Goal: Task Accomplishment & Management: Manage account settings

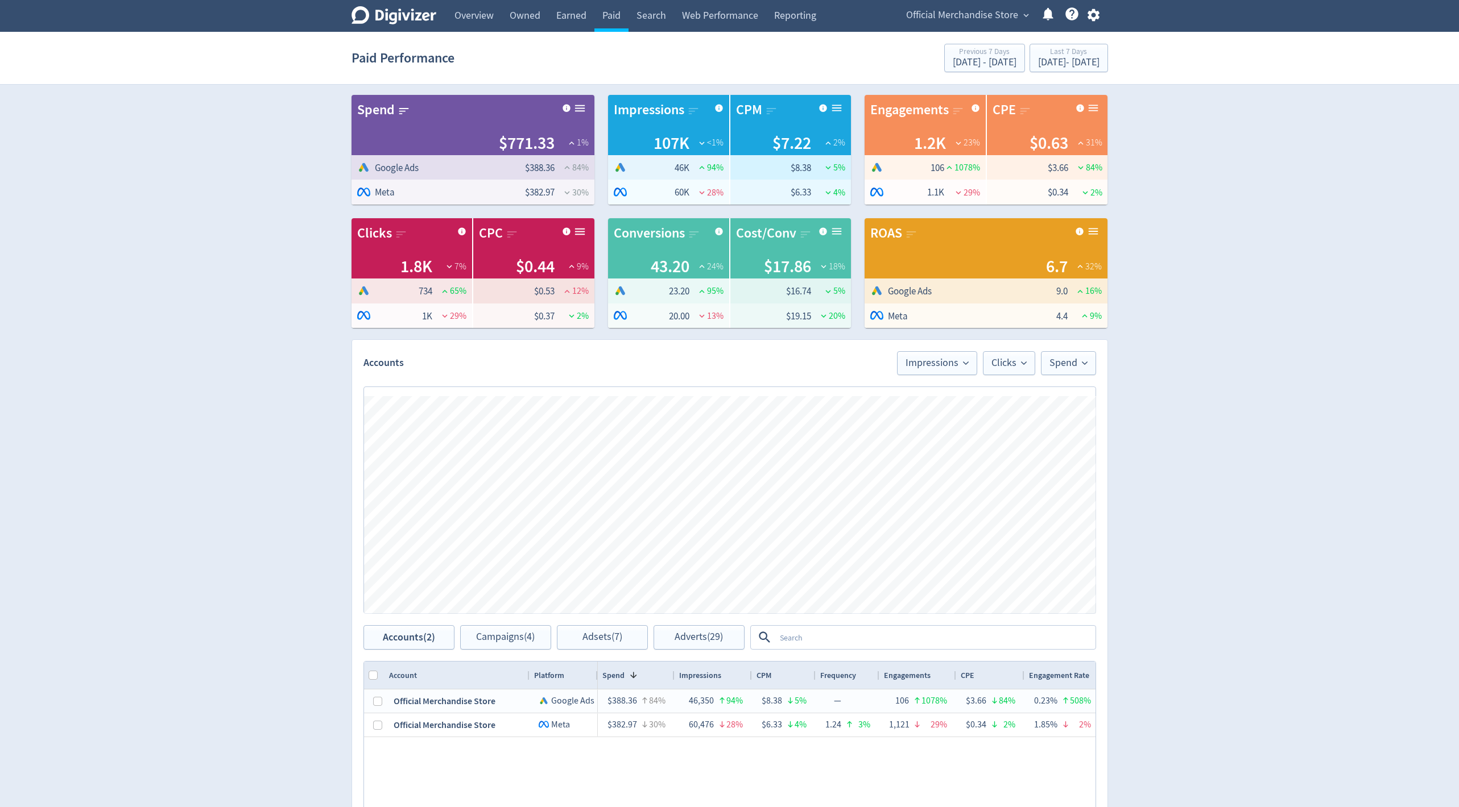
click at [991, 3] on div "Official Merchandise Store expand_more Help Center - Searchable support on usin…" at bounding box center [1000, 16] width 214 height 32
click at [988, 10] on span "Official Merchandise Store" at bounding box center [962, 15] width 112 height 18
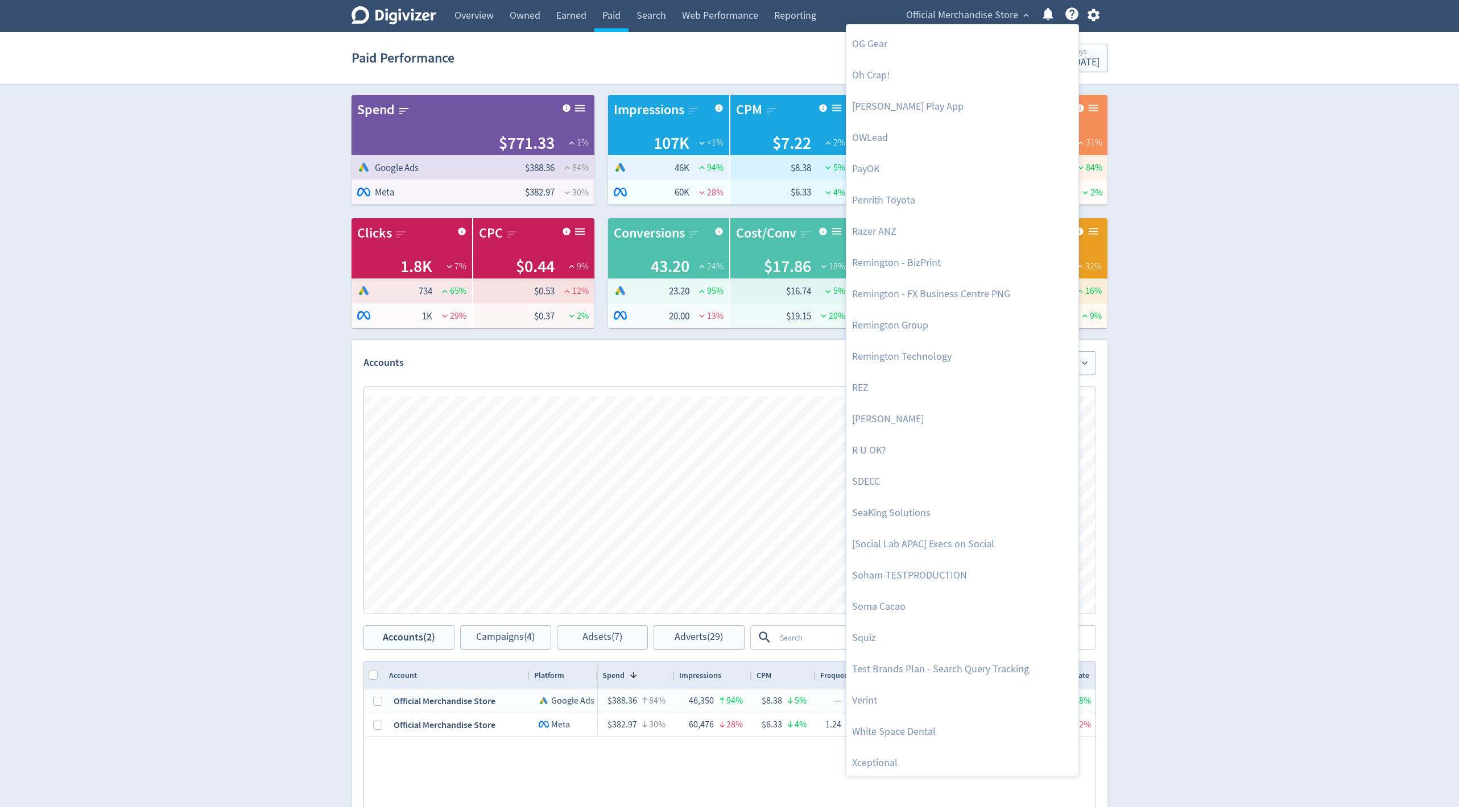
scroll to position [2343, 0]
click at [877, 235] on link "Razer ANZ" at bounding box center [962, 230] width 232 height 31
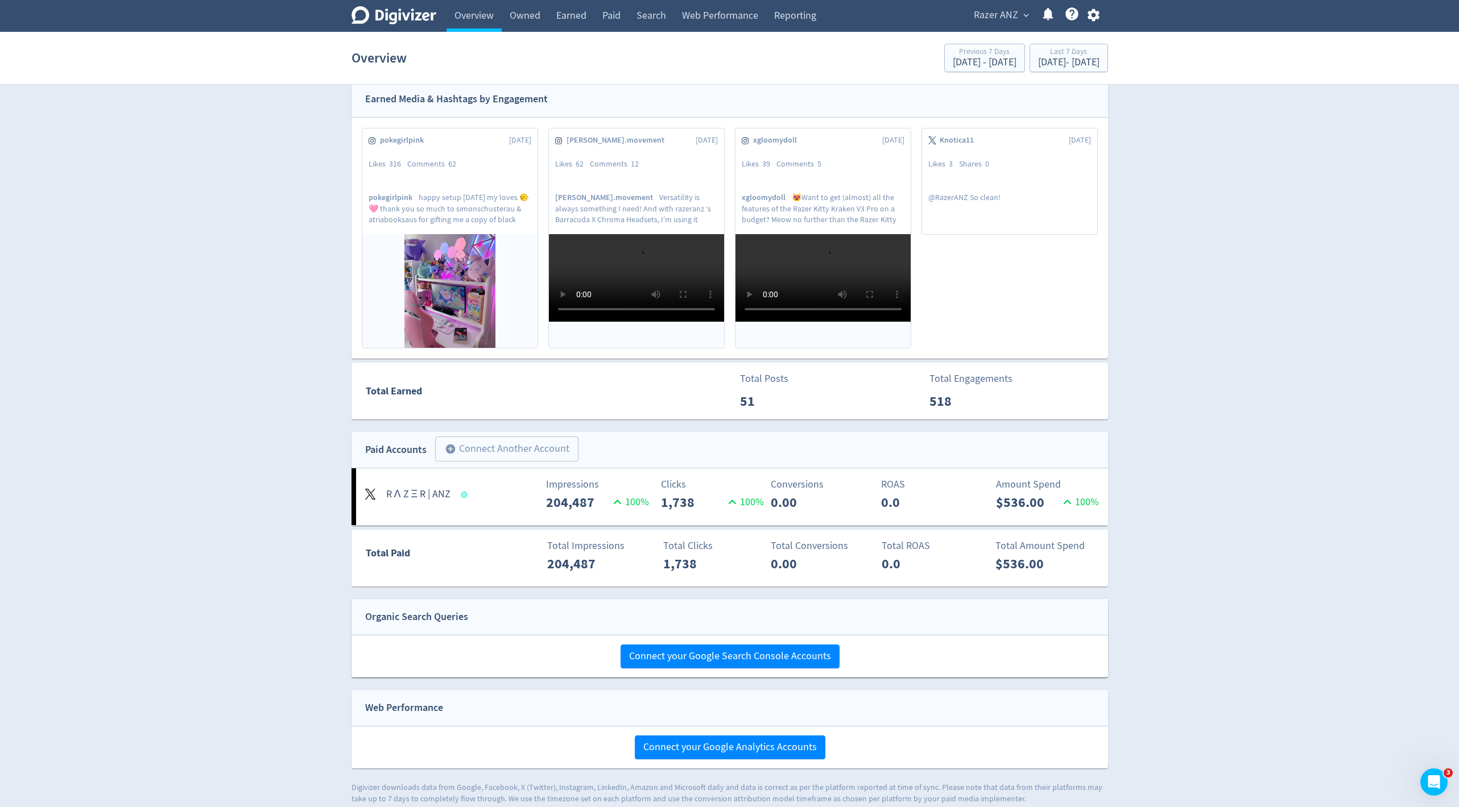
scroll to position [305, 0]
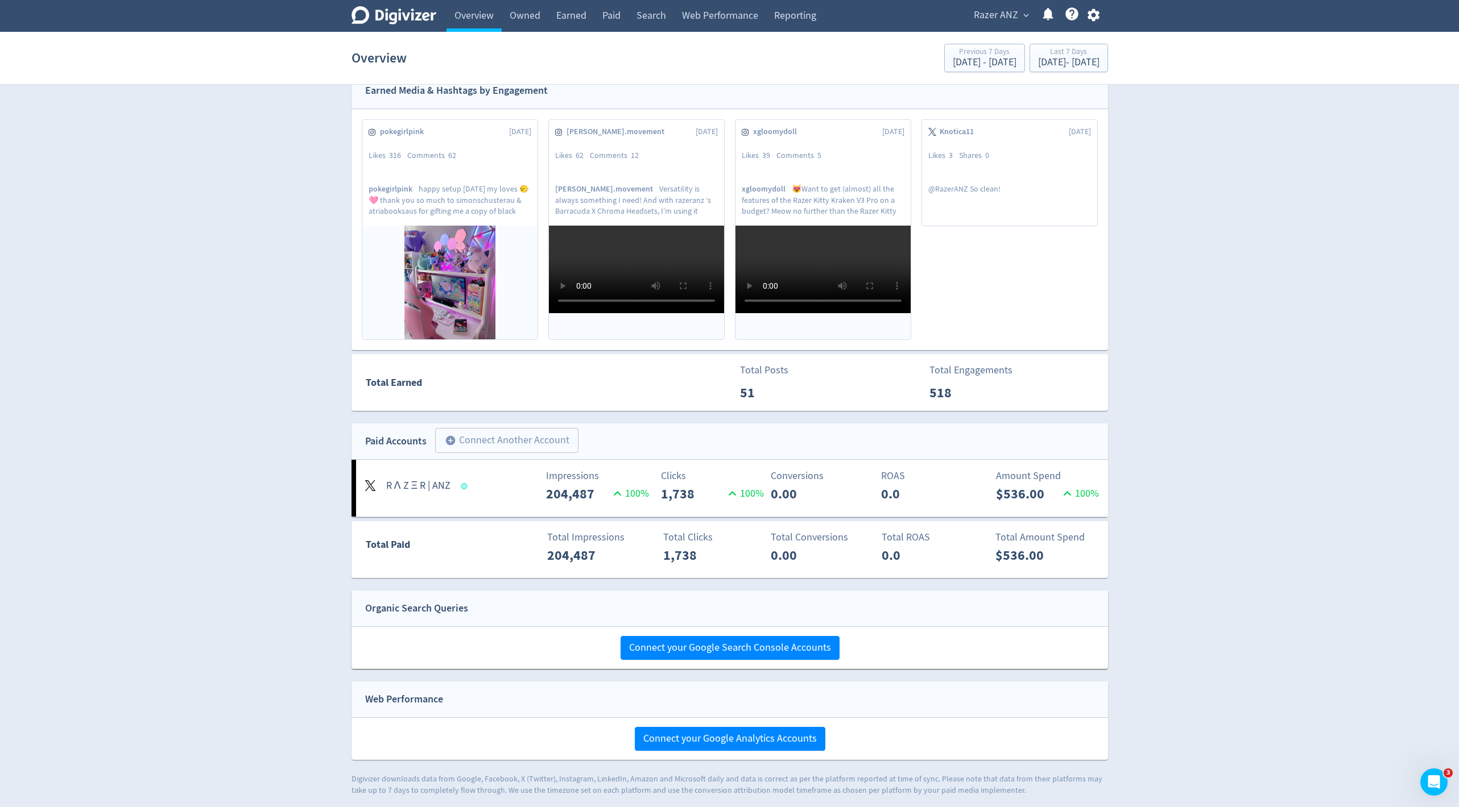
click at [693, 486] on p "1,738" at bounding box center [693, 494] width 64 height 20
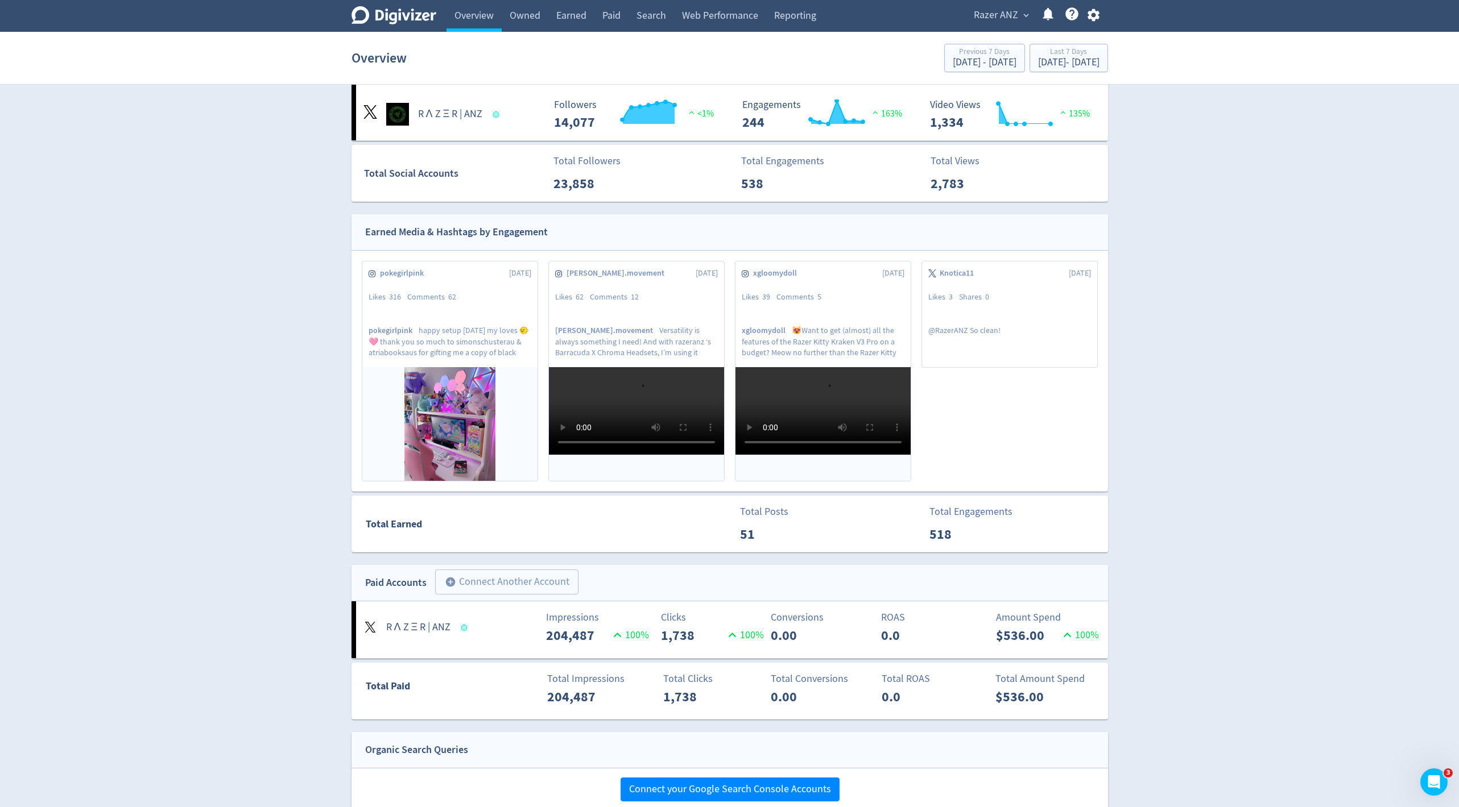
scroll to position [167, 0]
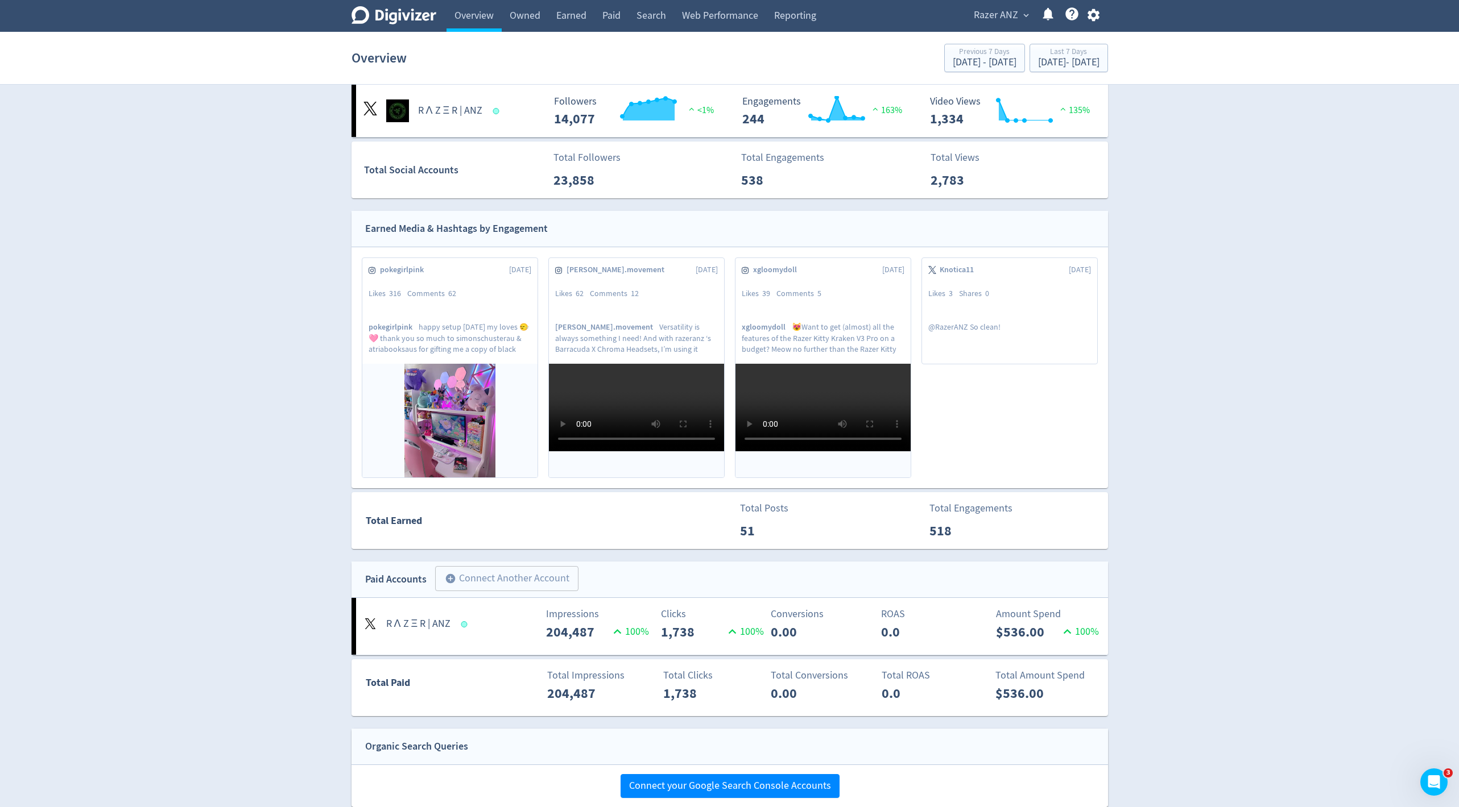
click at [527, 620] on div "Impressions 204,487 100 %" at bounding box center [543, 625] width 125 height 36
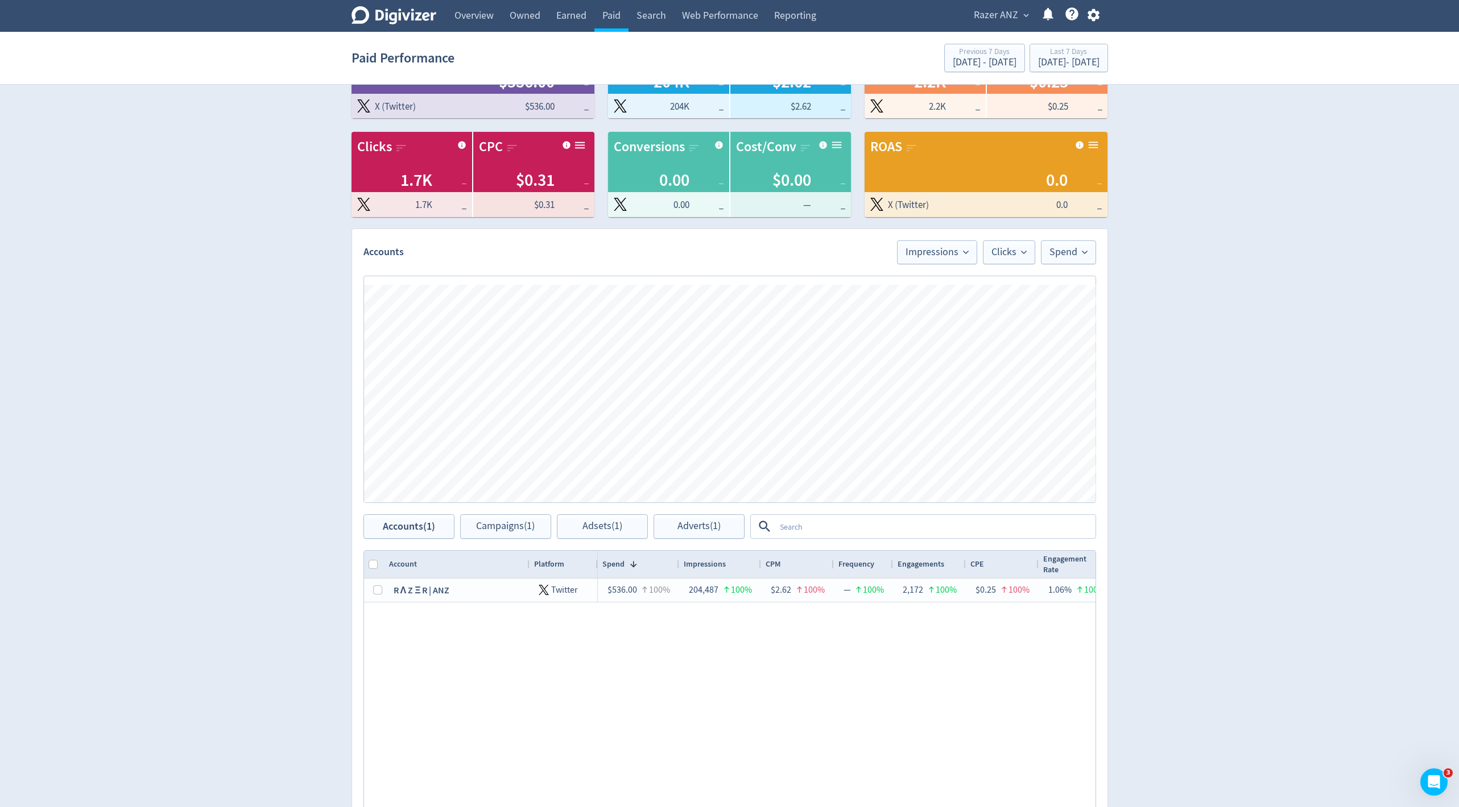
scroll to position [67, 0]
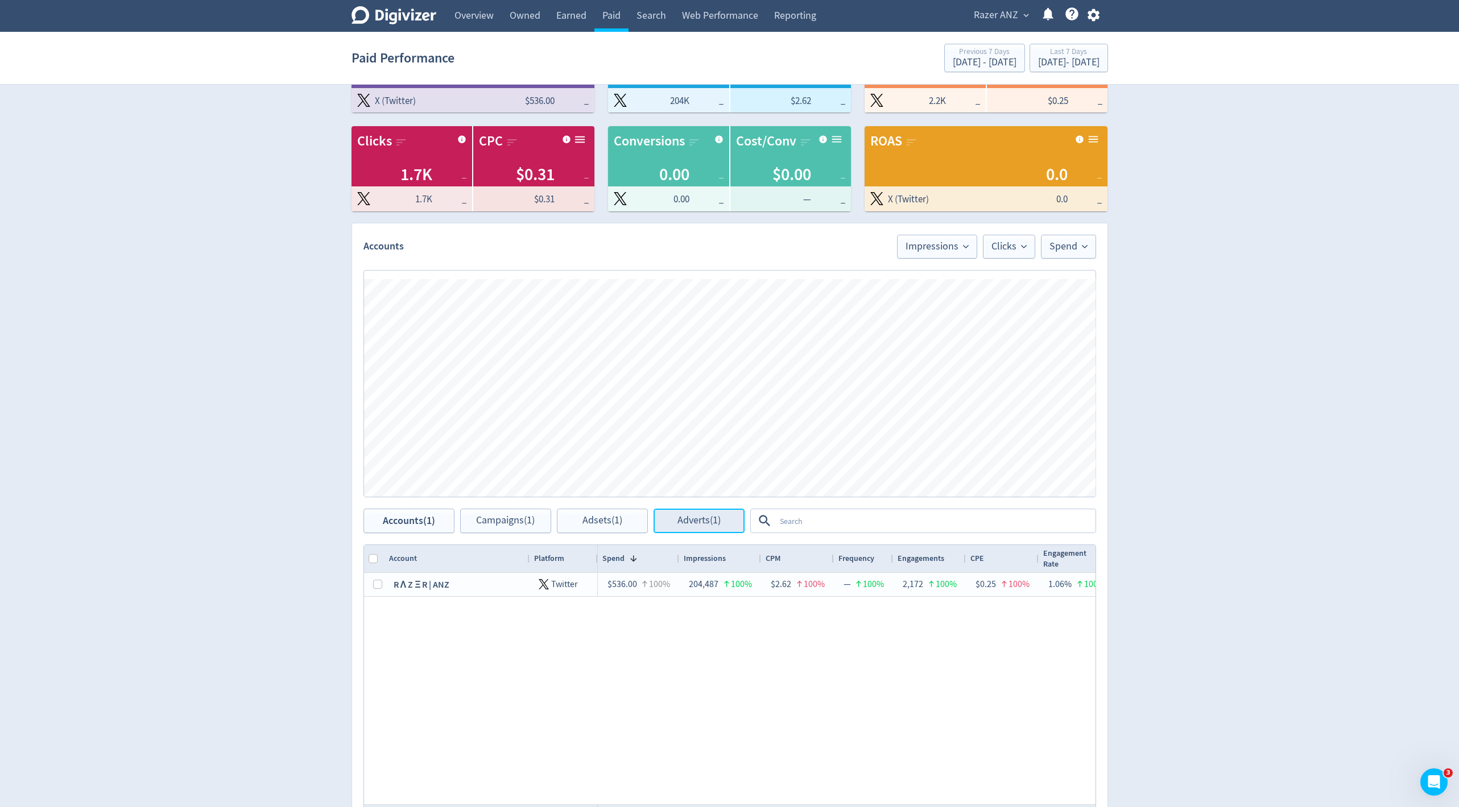
click at [684, 516] on span "Adverts (1)" at bounding box center [698, 521] width 43 height 11
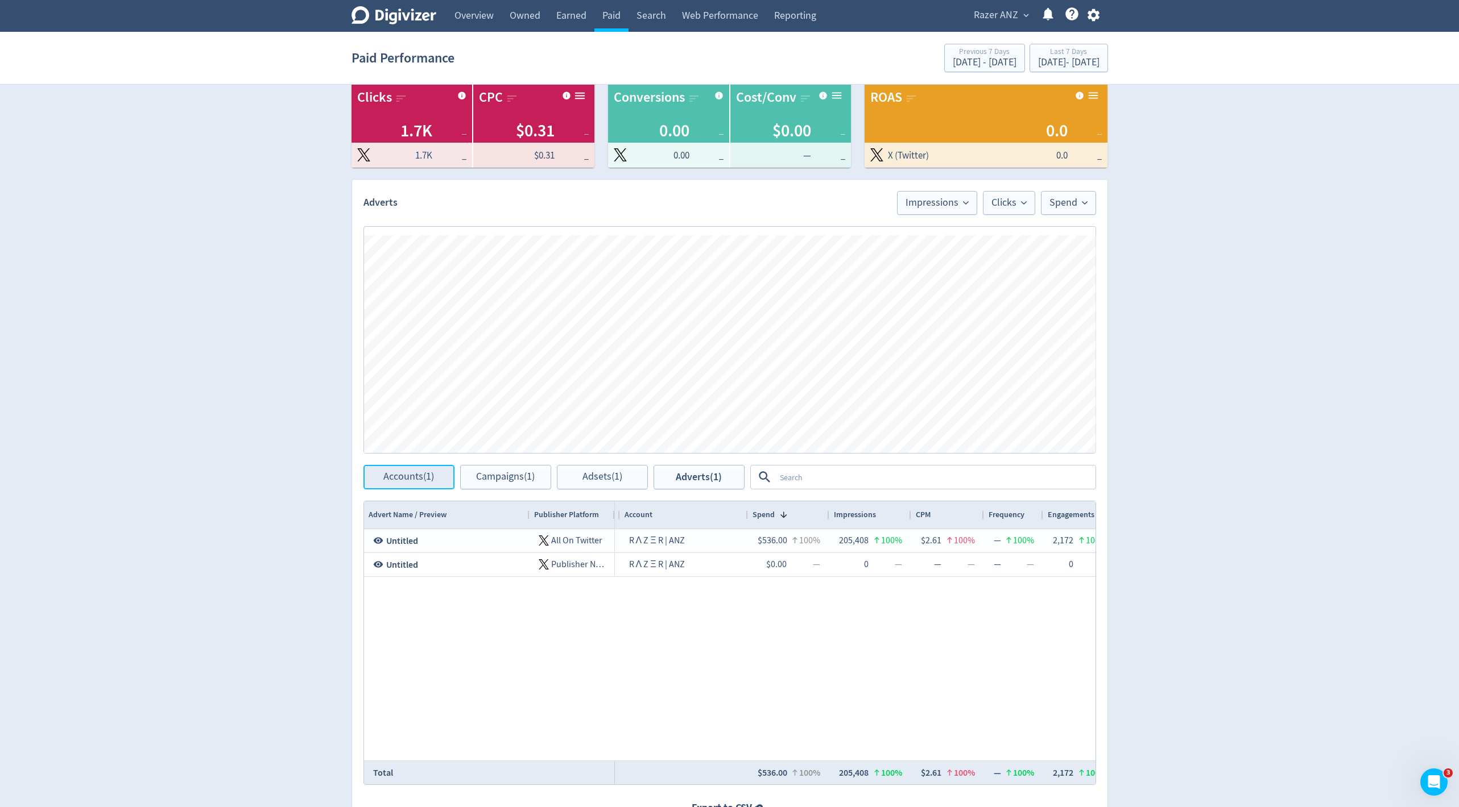
click at [428, 482] on span "Accounts (1)" at bounding box center [408, 477] width 51 height 11
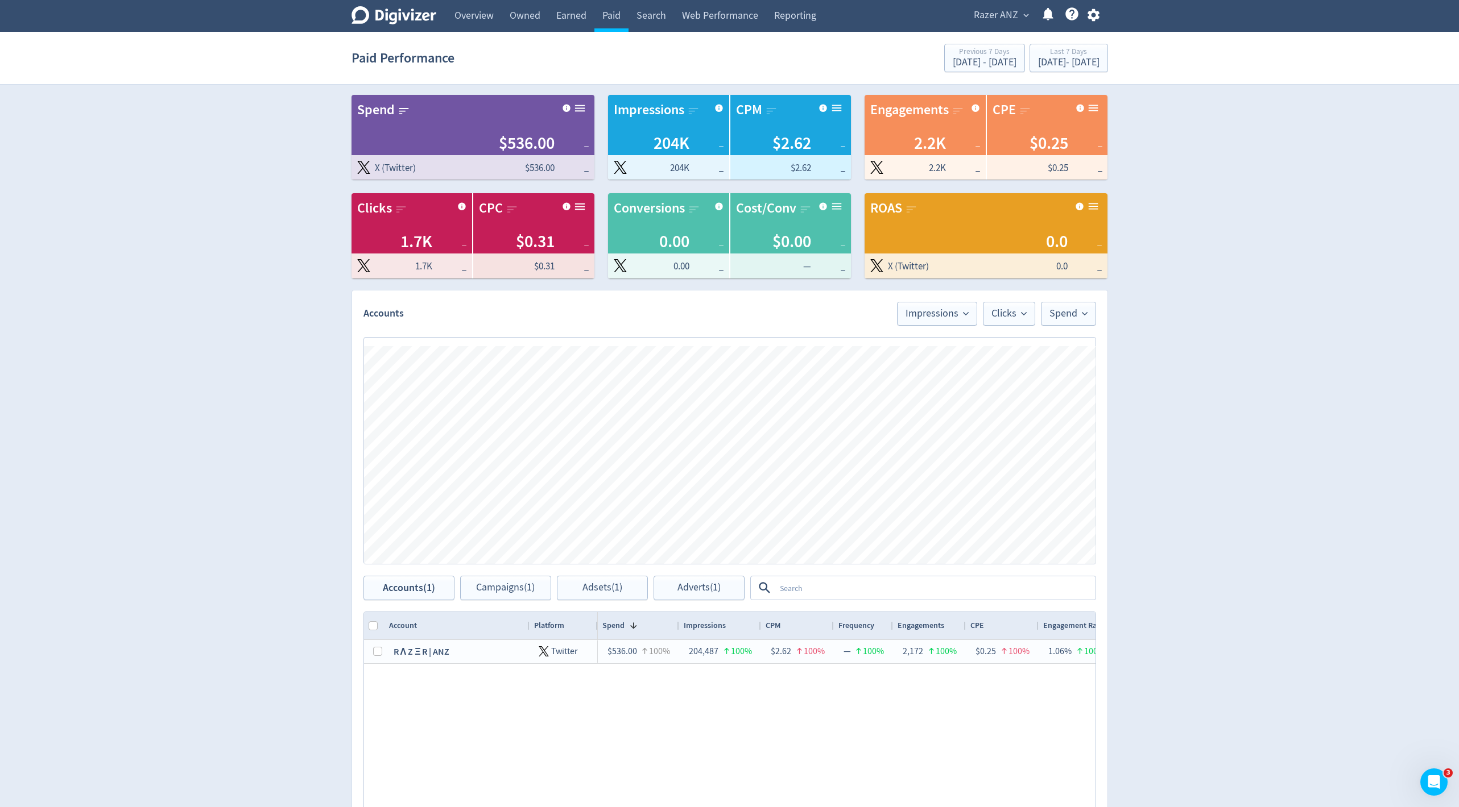
click at [1026, 18] on span "expand_more" at bounding box center [1026, 15] width 10 height 10
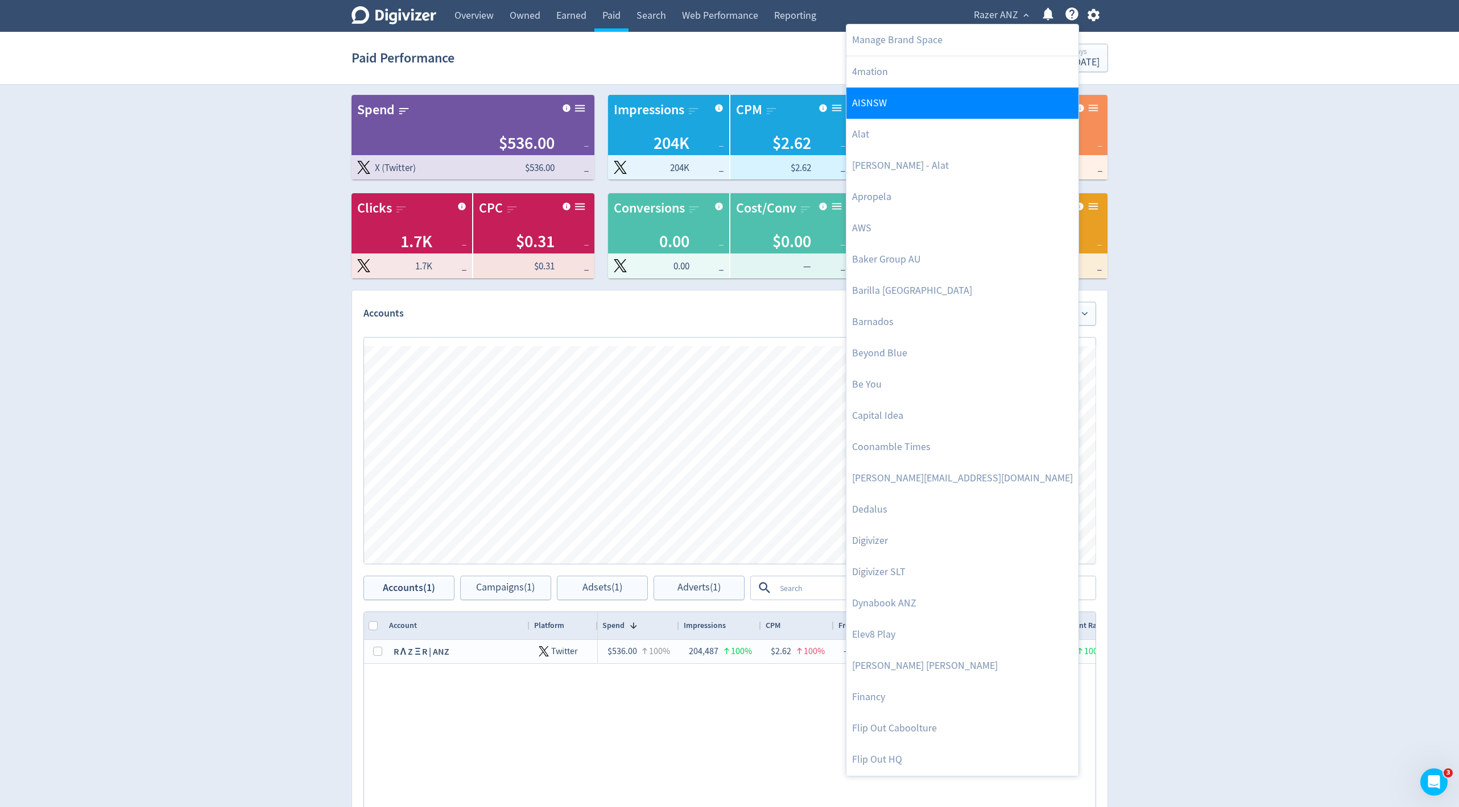
click at [926, 112] on link "AISNSW" at bounding box center [962, 103] width 232 height 31
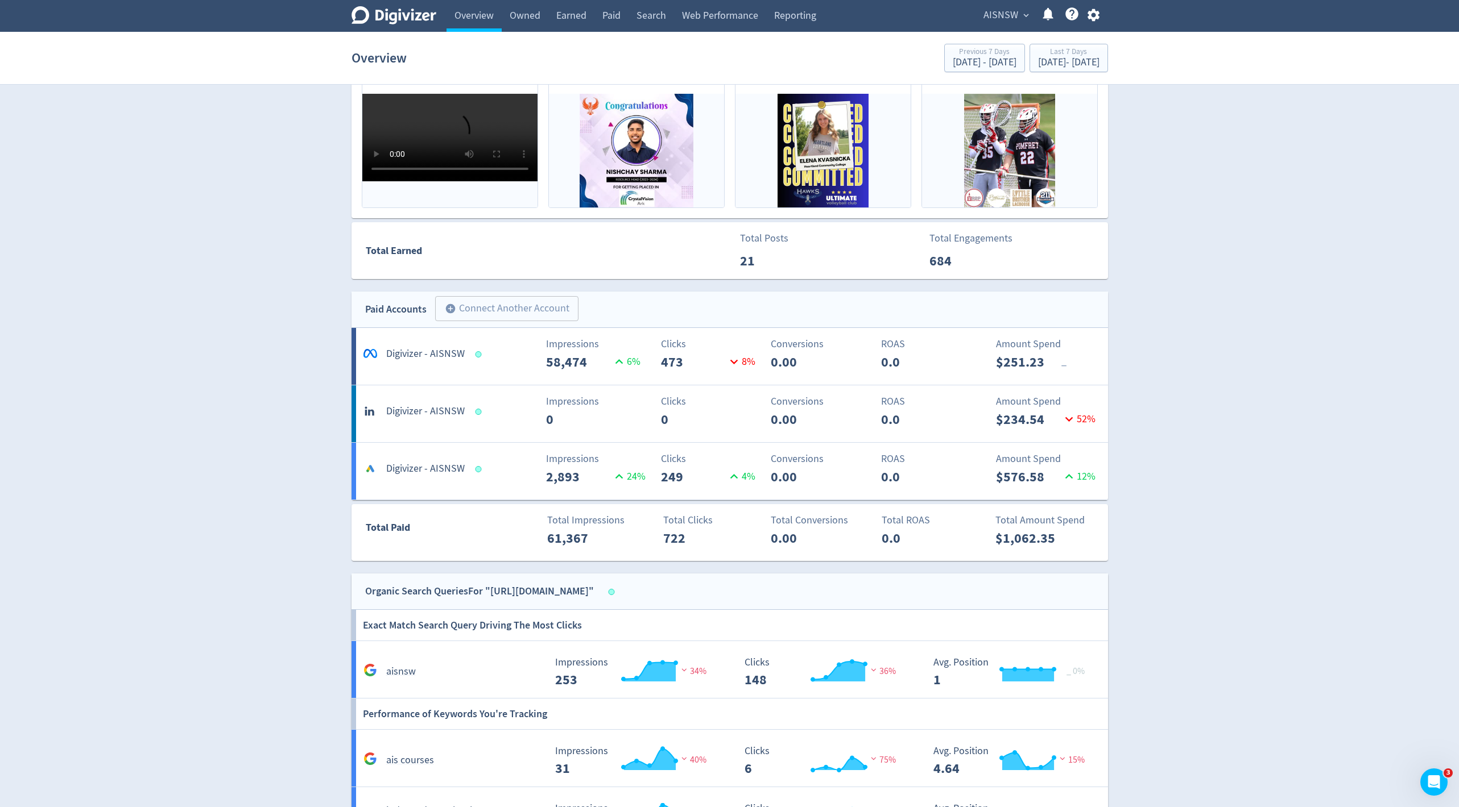
scroll to position [560, 0]
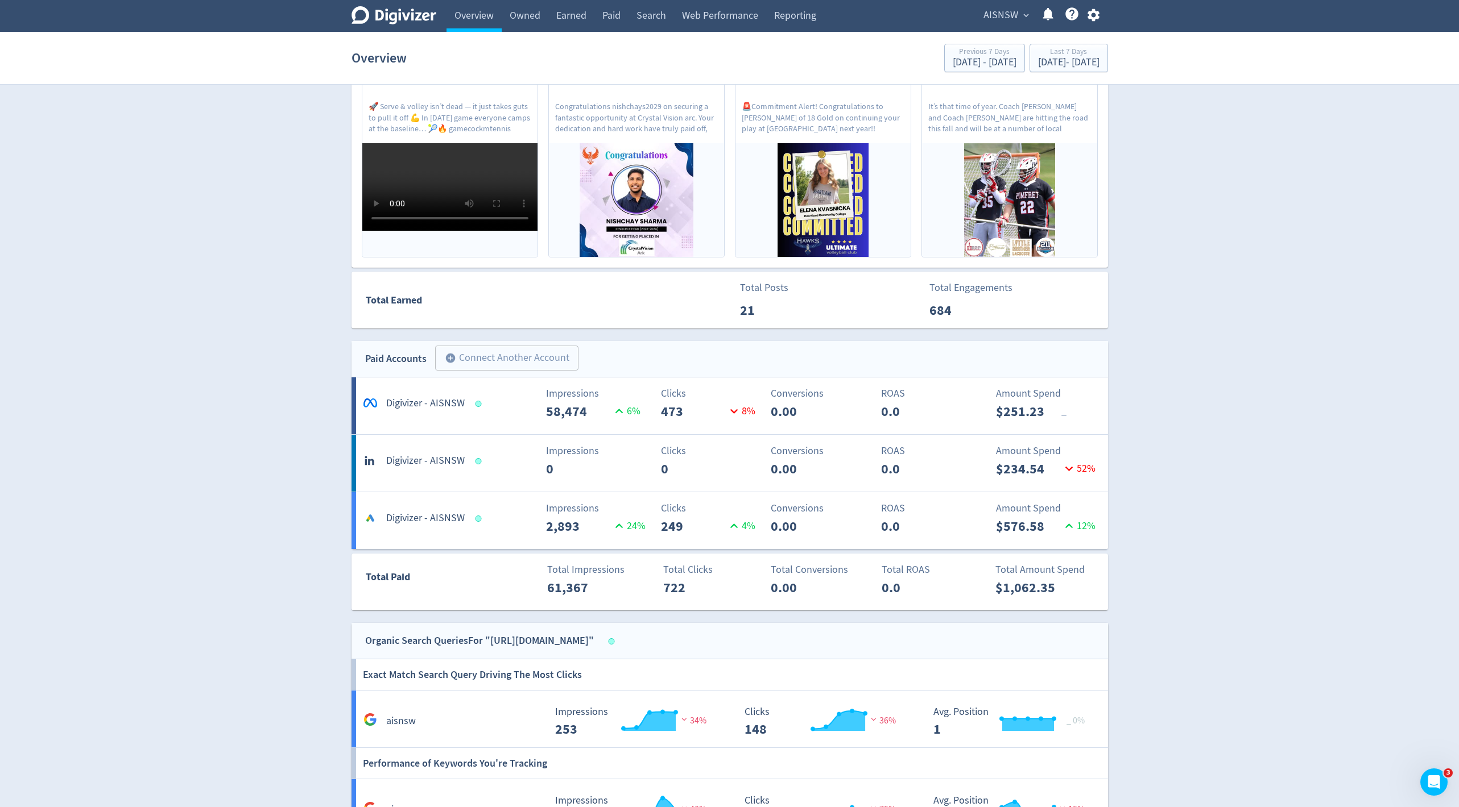
click at [627, 465] on div "Clicks 0" at bounding box center [668, 462] width 125 height 36
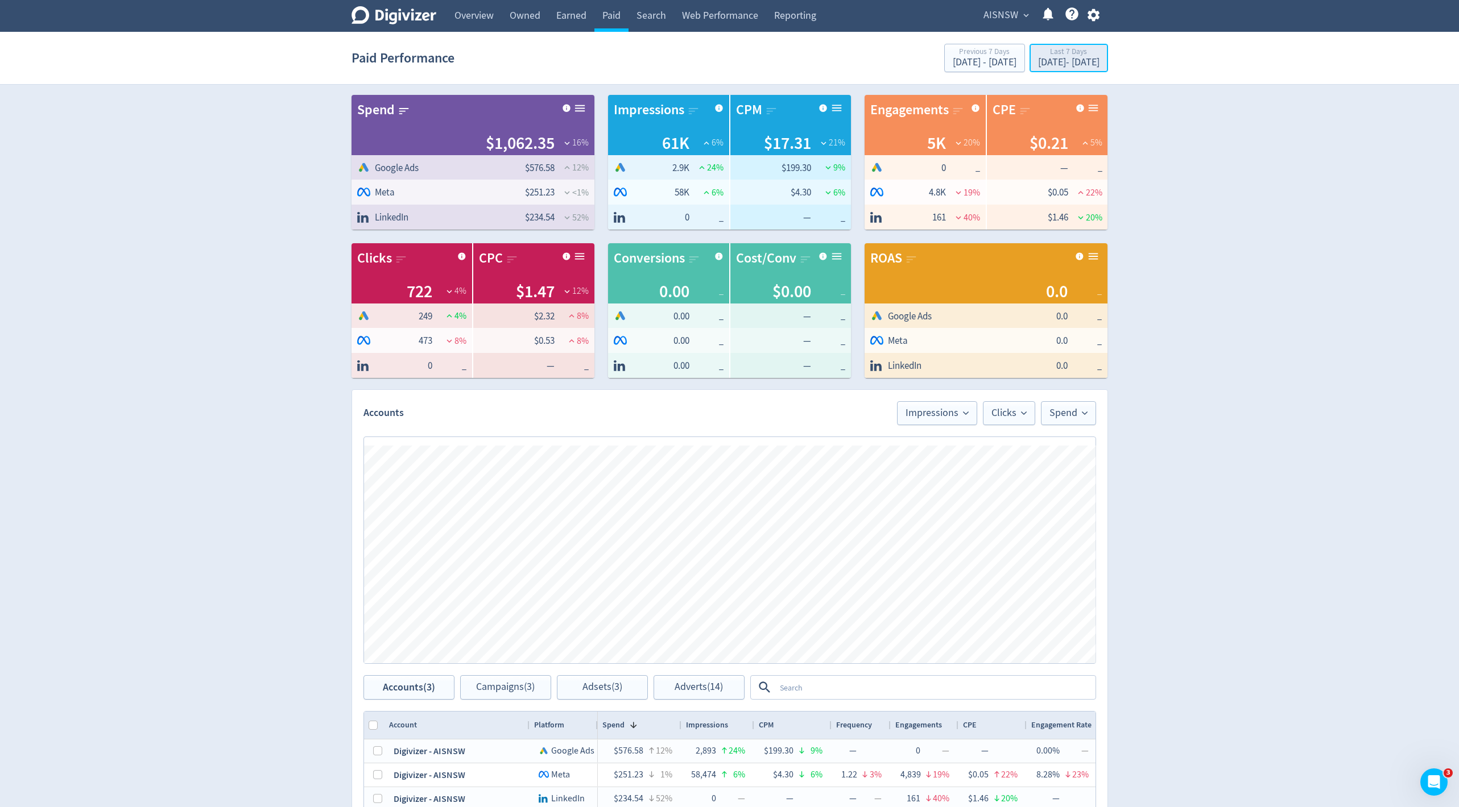
click at [1038, 64] on div "[DATE] - [DATE]" at bounding box center [1068, 62] width 61 height 10
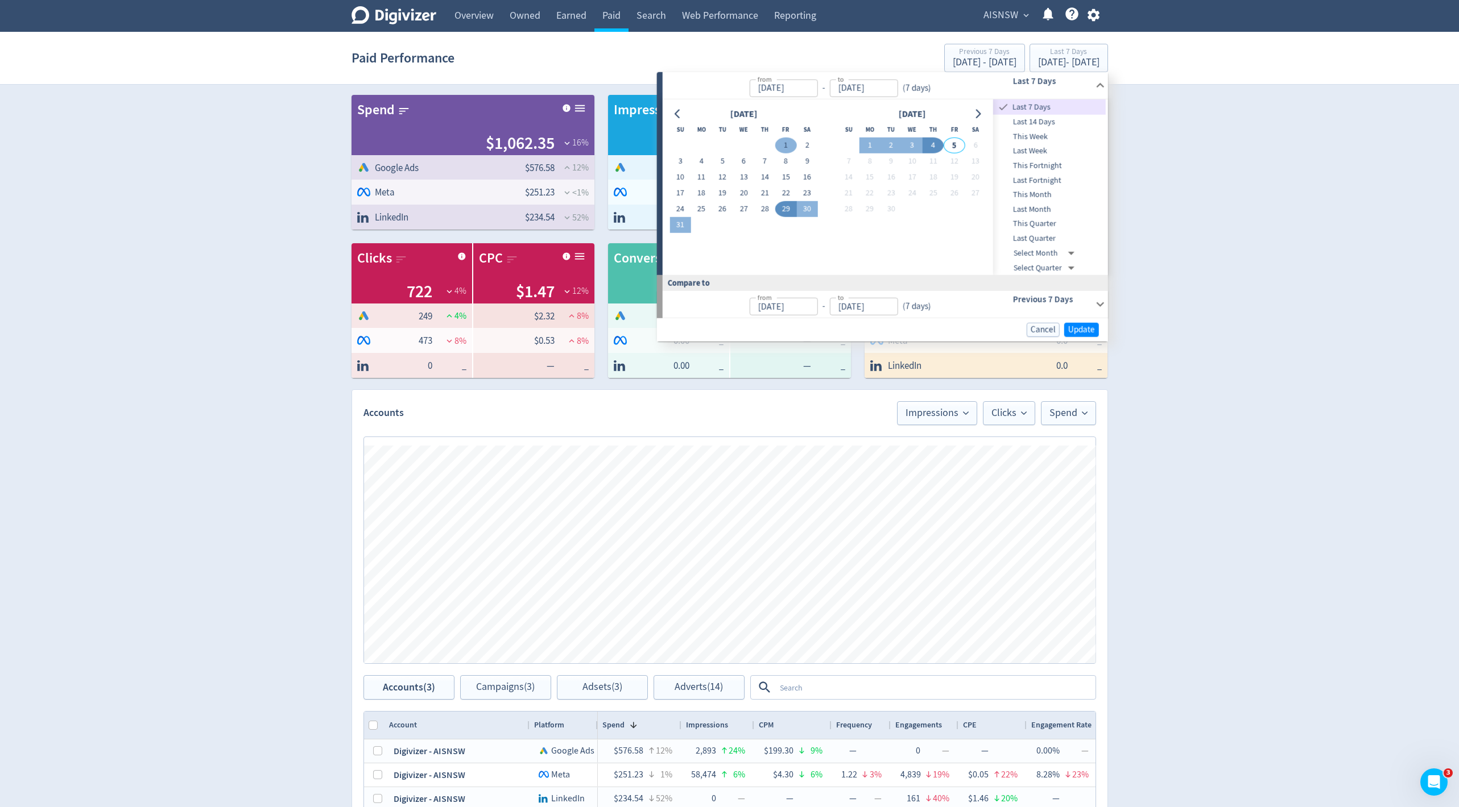
click at [788, 146] on button "1" at bounding box center [785, 146] width 21 height 16
type input "[DATE]"
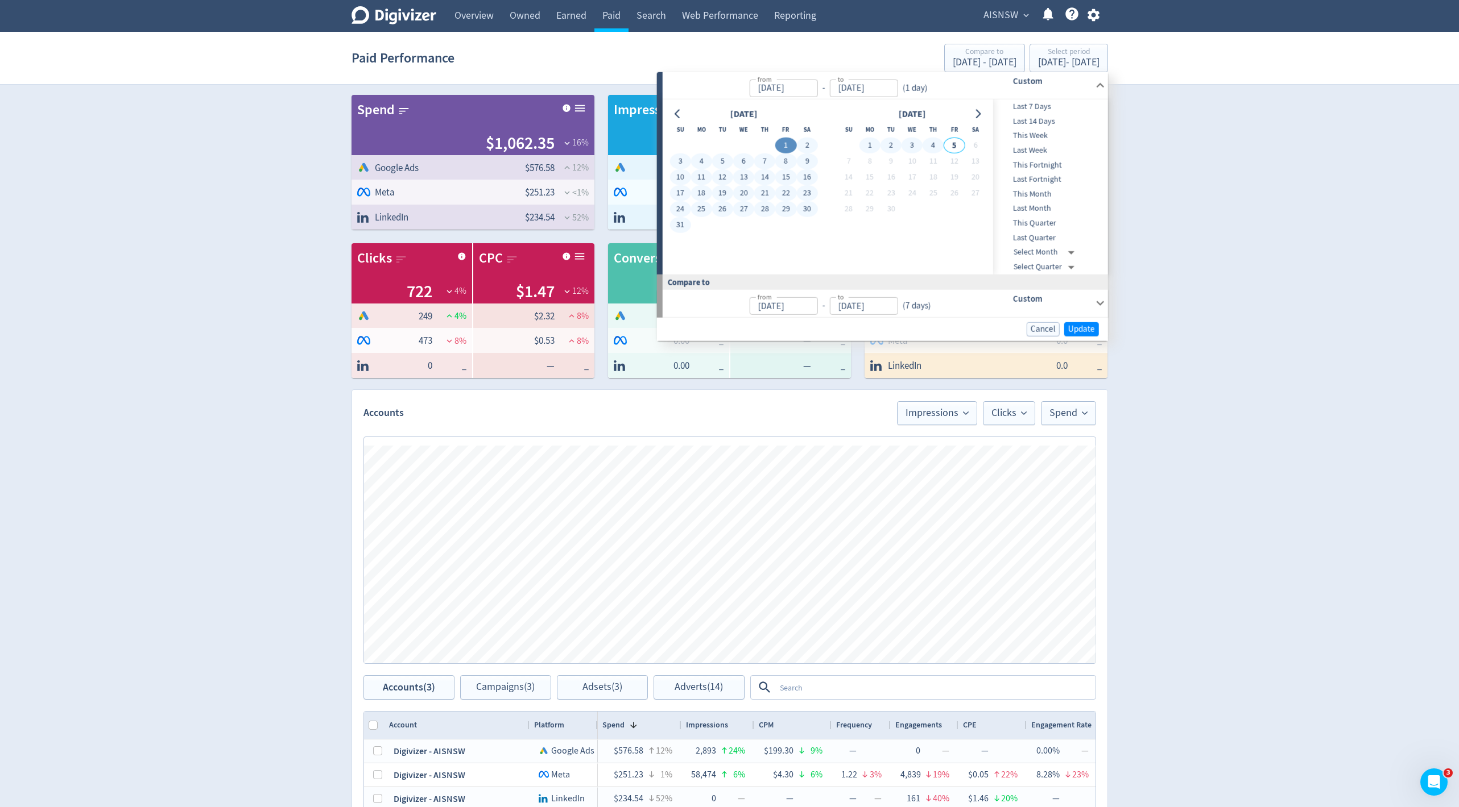
click at [930, 146] on button "4" at bounding box center [932, 146] width 21 height 16
type input "[DATE]"
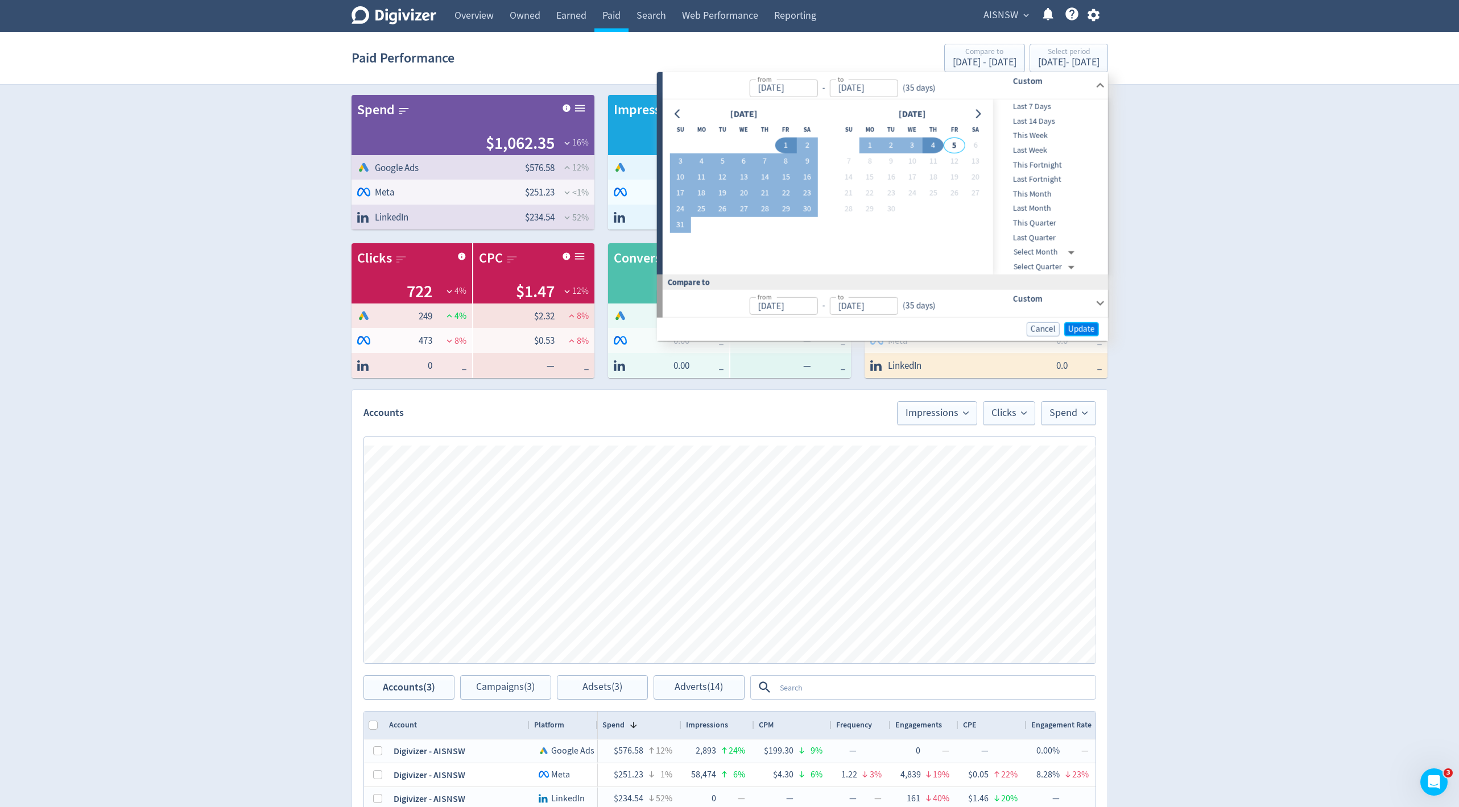
click at [1079, 328] on span "Update" at bounding box center [1081, 329] width 27 height 9
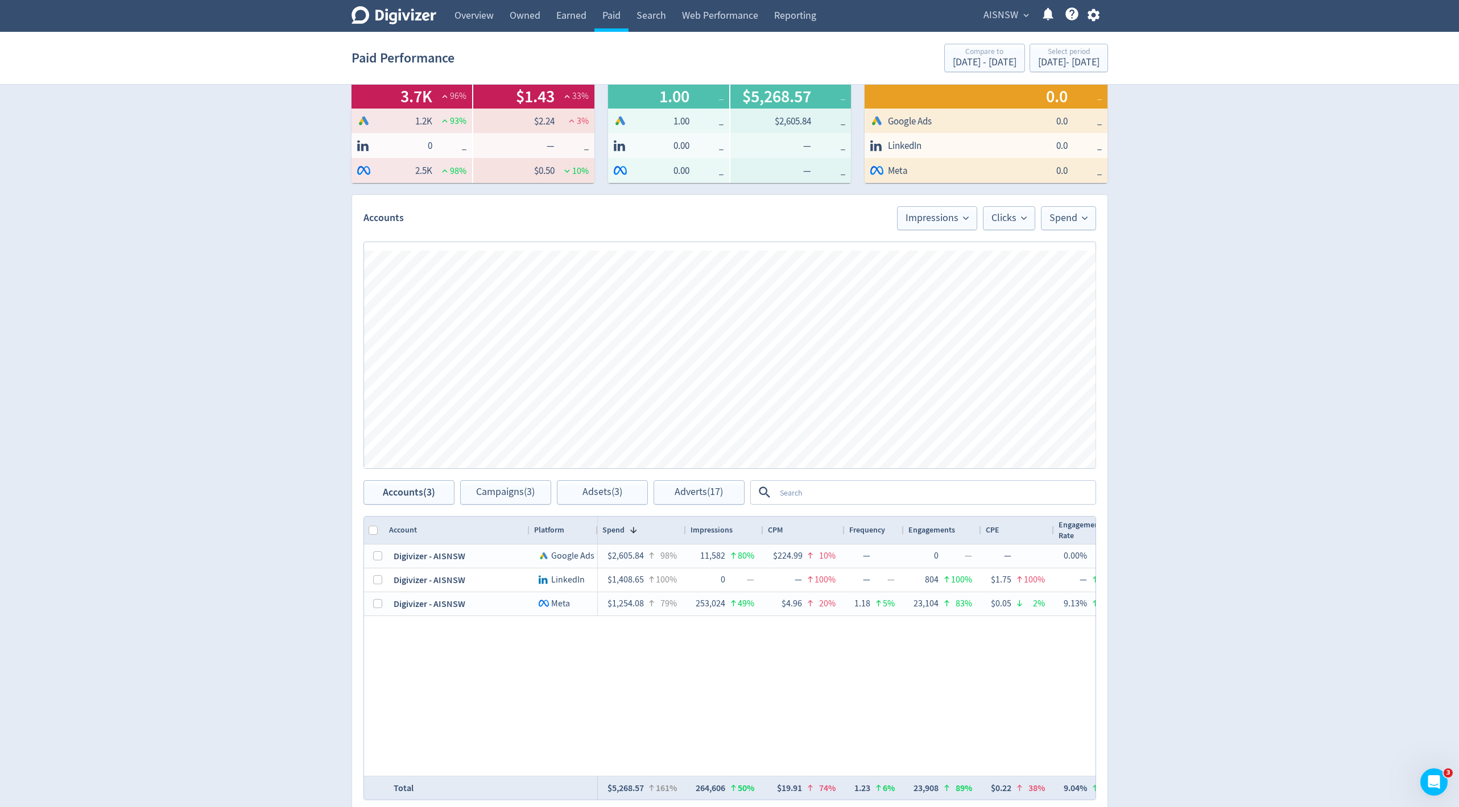
scroll to position [200, 0]
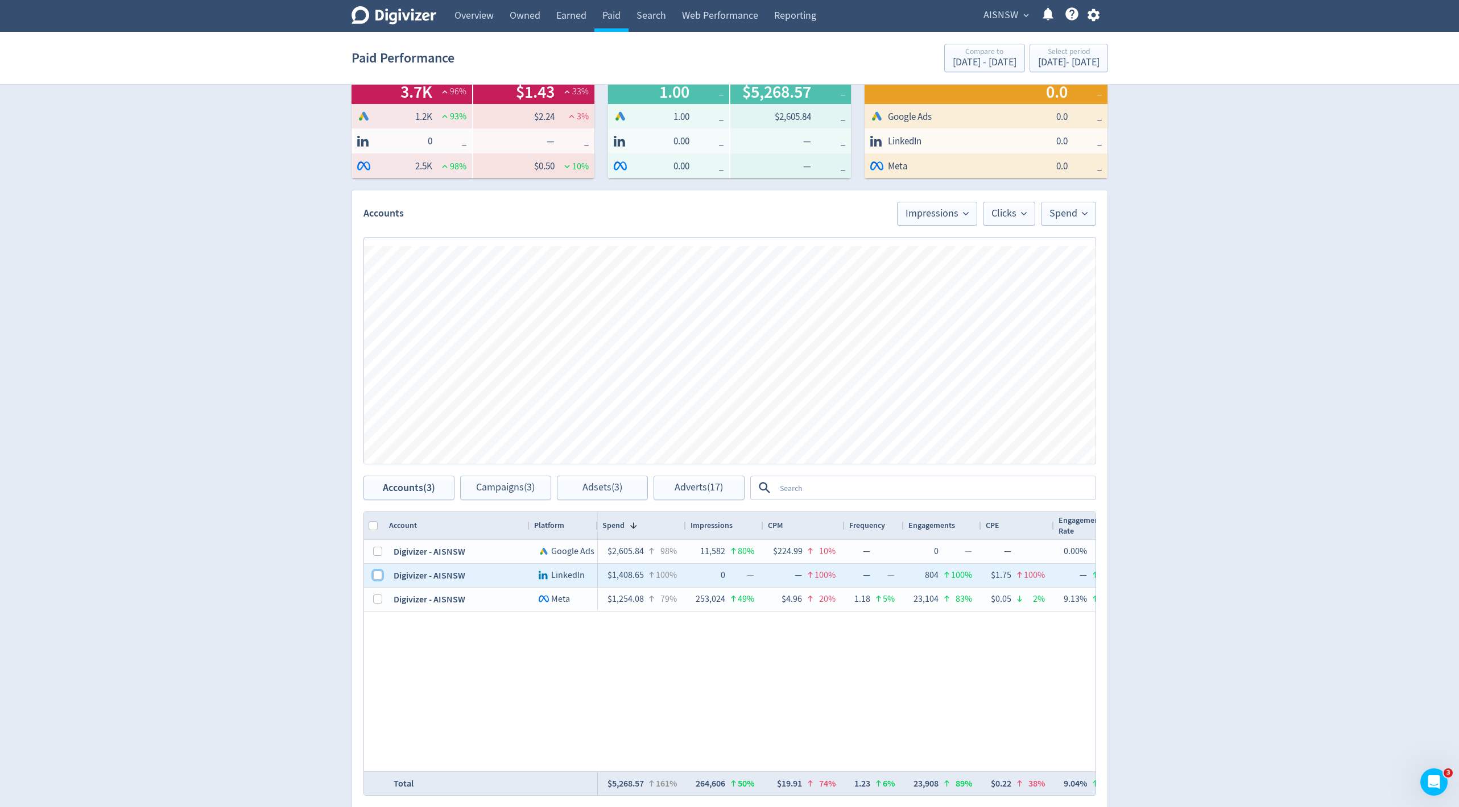
click at [376, 575] on input "Press Space to toggle row selection (unchecked)" at bounding box center [377, 575] width 9 height 9
checkbox input "true"
checkbox input "false"
click at [704, 491] on span "Adverts (2)" at bounding box center [698, 488] width 43 height 11
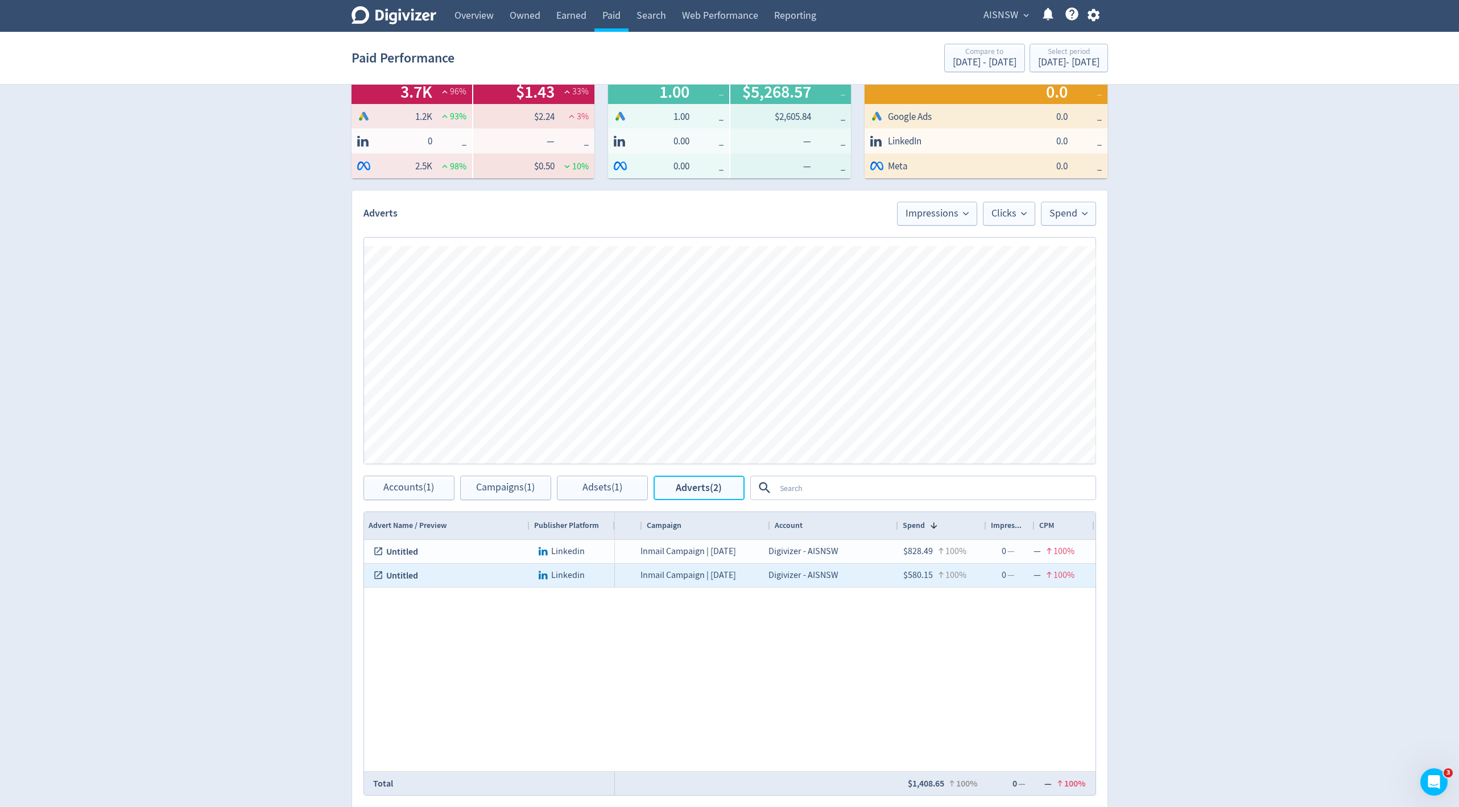
scroll to position [0, 111]
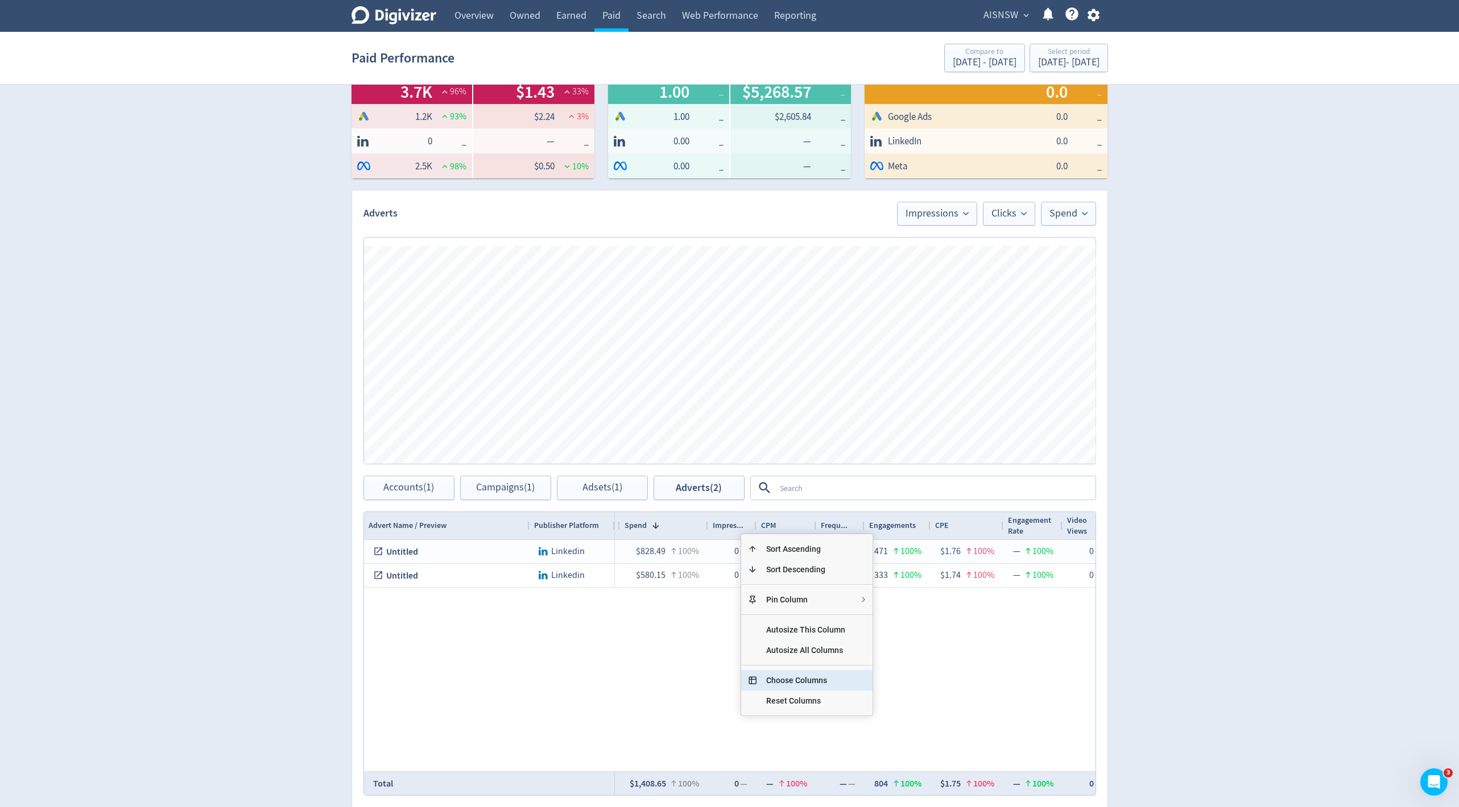
click at [776, 676] on span "Choose Columns" at bounding box center [805, 680] width 97 height 20
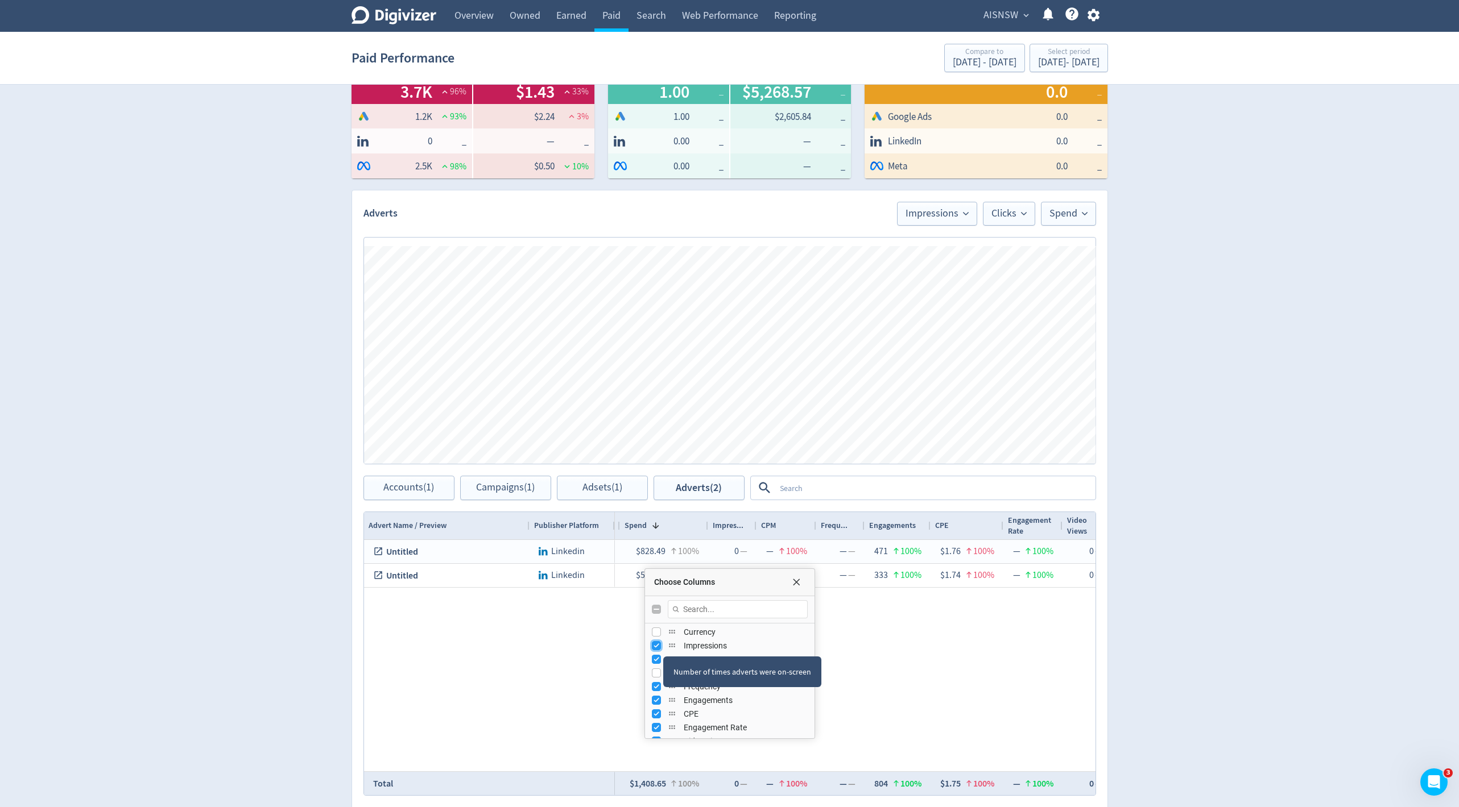
click at [657, 645] on input "Press SPACE to toggle visibility (visible)" at bounding box center [656, 645] width 9 height 9
checkbox input "false"
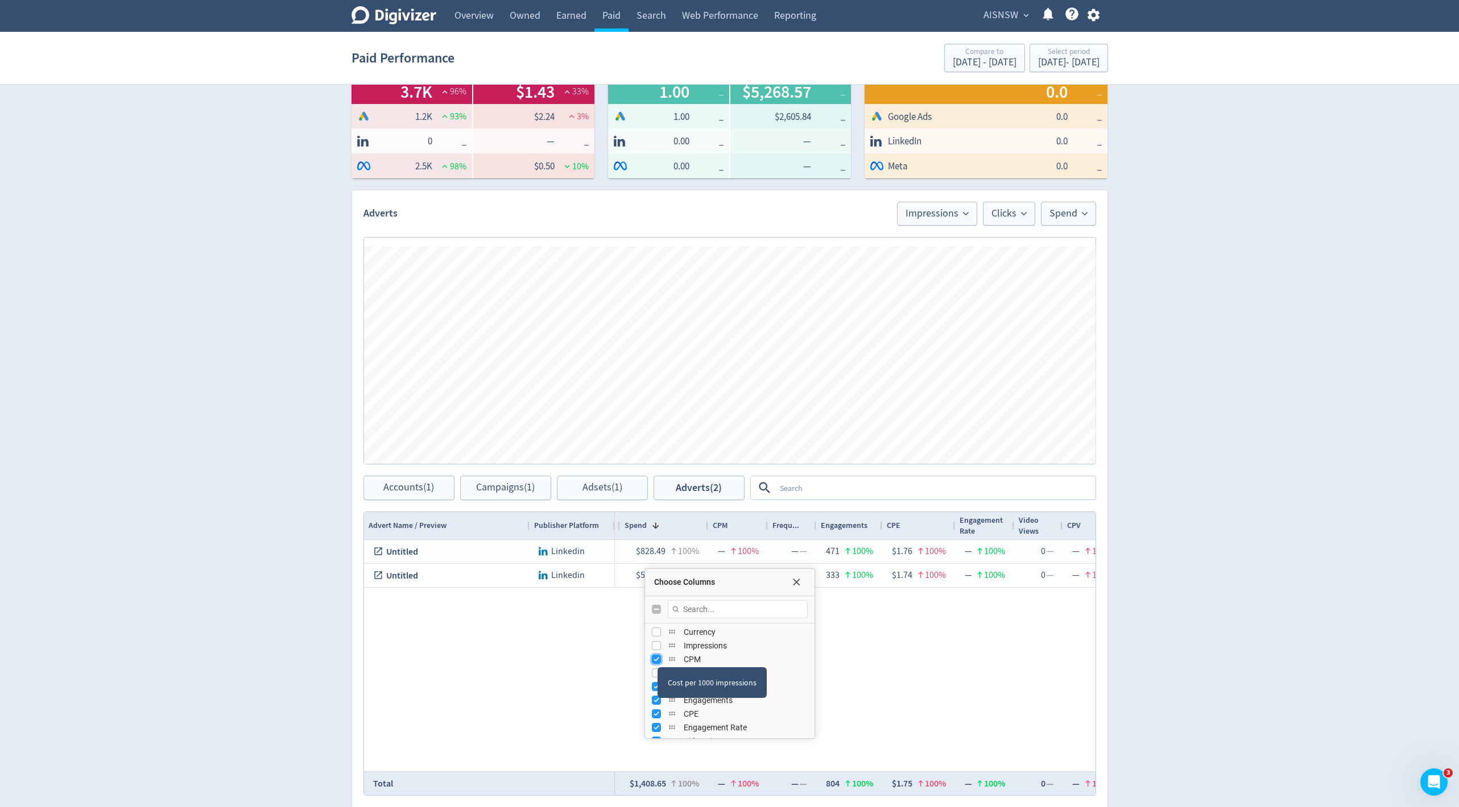
click at [657, 656] on input "Press SPACE to toggle visibility (visible)" at bounding box center [656, 659] width 9 height 9
checkbox input "false"
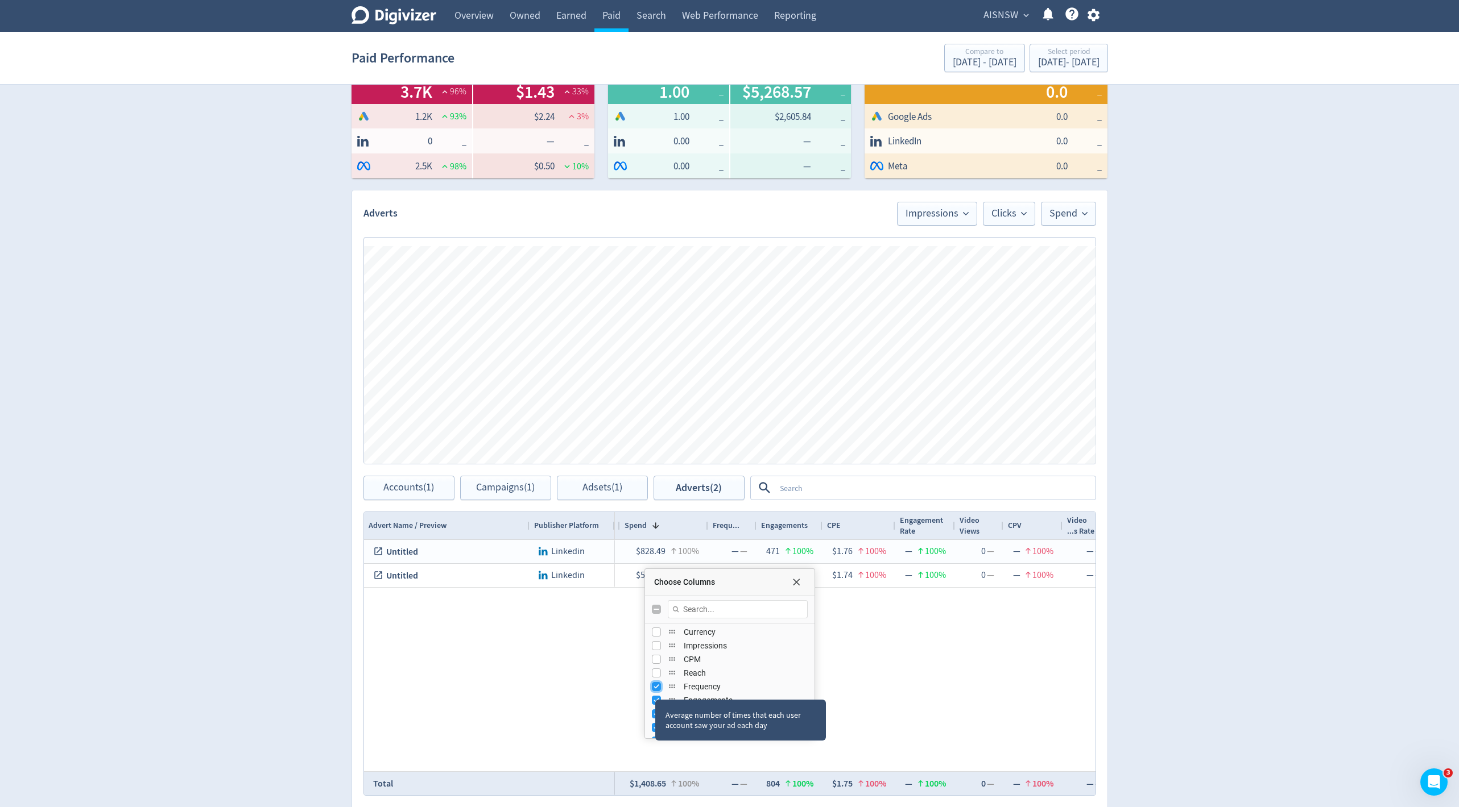
click at [654, 688] on input "Press SPACE to toggle visibility (visible)" at bounding box center [656, 686] width 9 height 9
checkbox input "false"
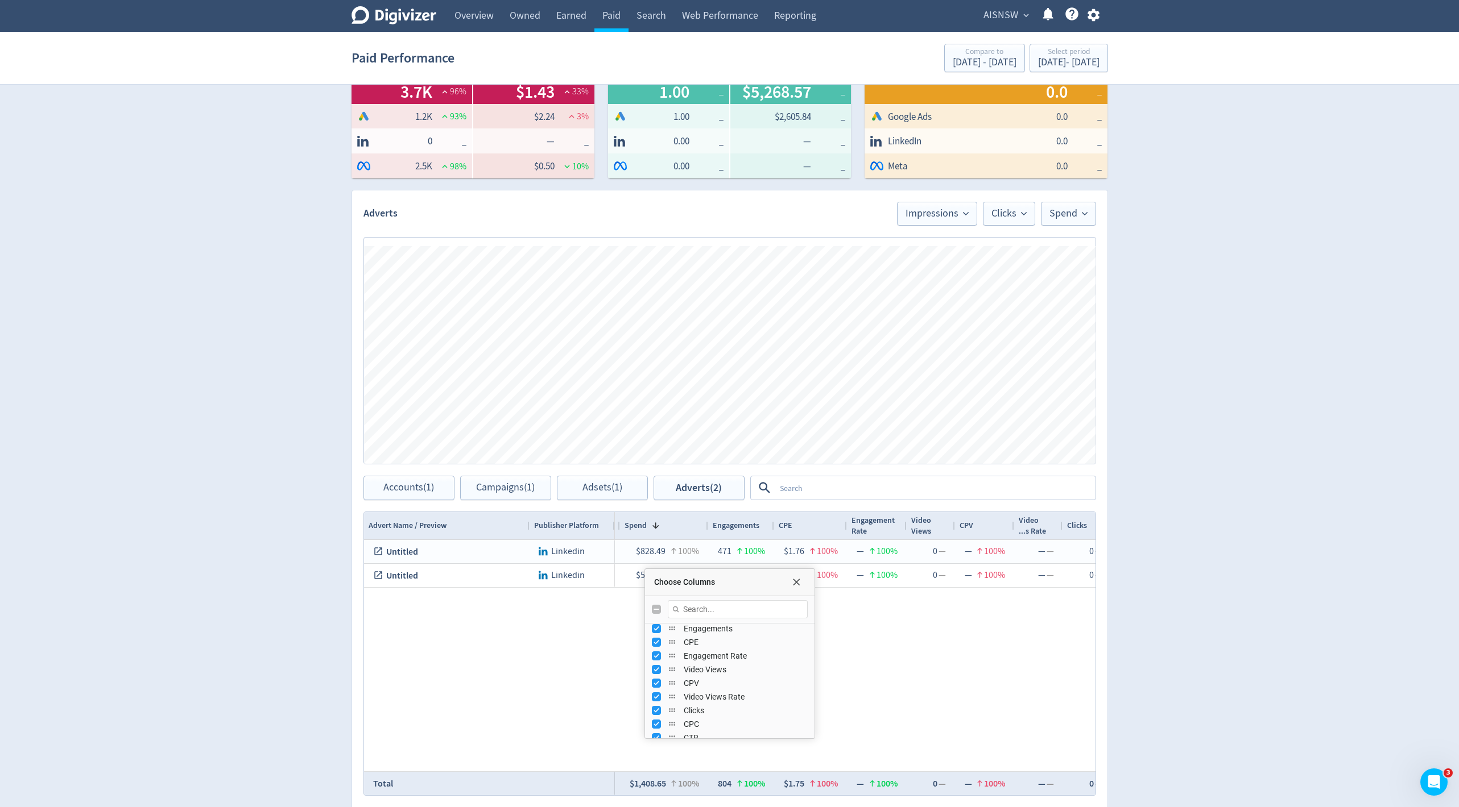
click at [714, 667] on span "Video Views" at bounding box center [746, 669] width 124 height 9
checkbox input "false"
click at [655, 655] on input "Press SPACE to toggle visibility (visible)" at bounding box center [656, 656] width 9 height 9
checkbox input "false"
click at [656, 681] on input "Press SPACE to toggle visibility (visible)" at bounding box center [656, 683] width 9 height 9
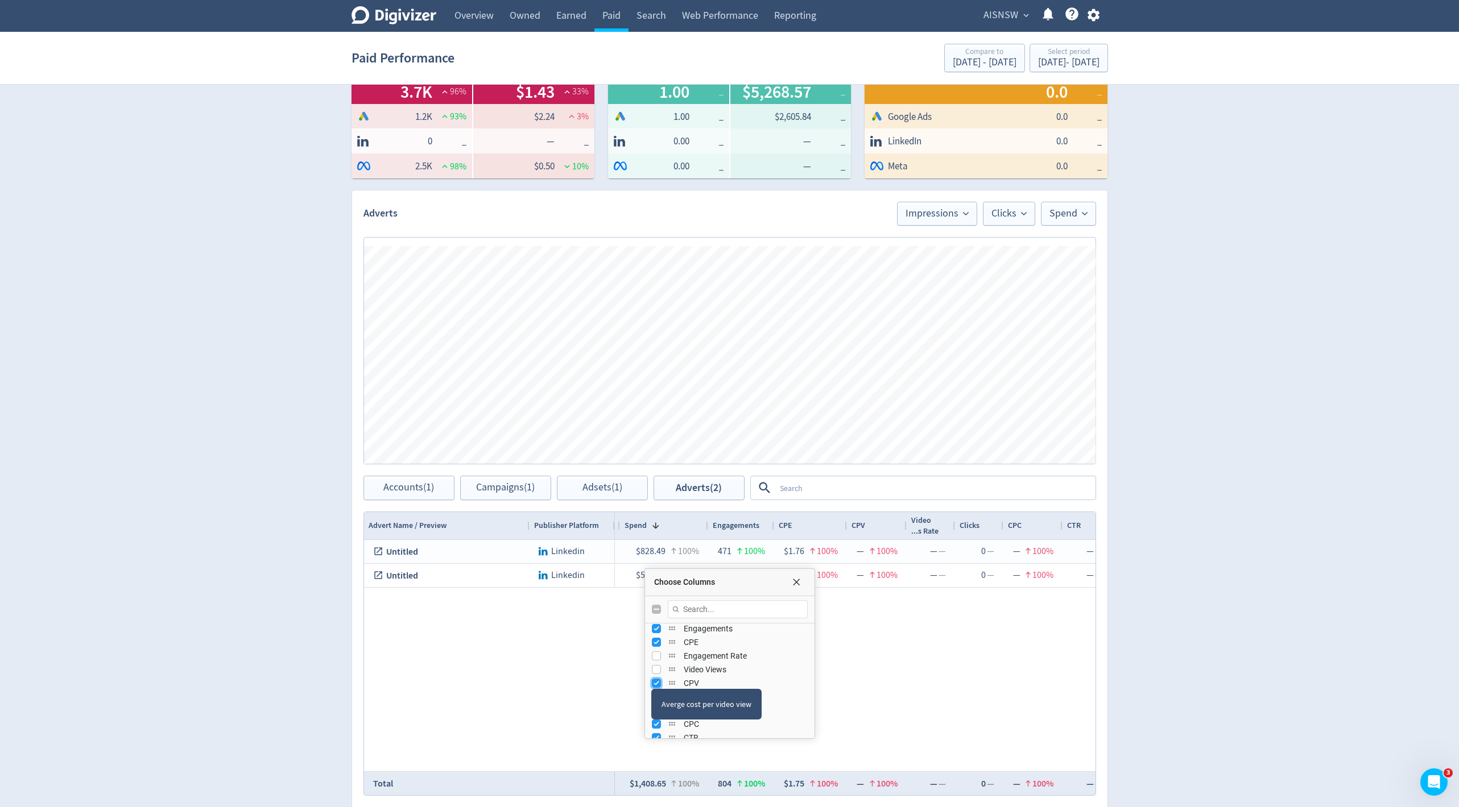
checkbox input "false"
click at [659, 694] on input "Press SPACE to toggle visibility (visible)" at bounding box center [656, 697] width 9 height 9
checkbox input "false"
click at [654, 666] on input "Press SPACE to toggle visibility (visible)" at bounding box center [656, 668] width 9 height 9
checkbox input "false"
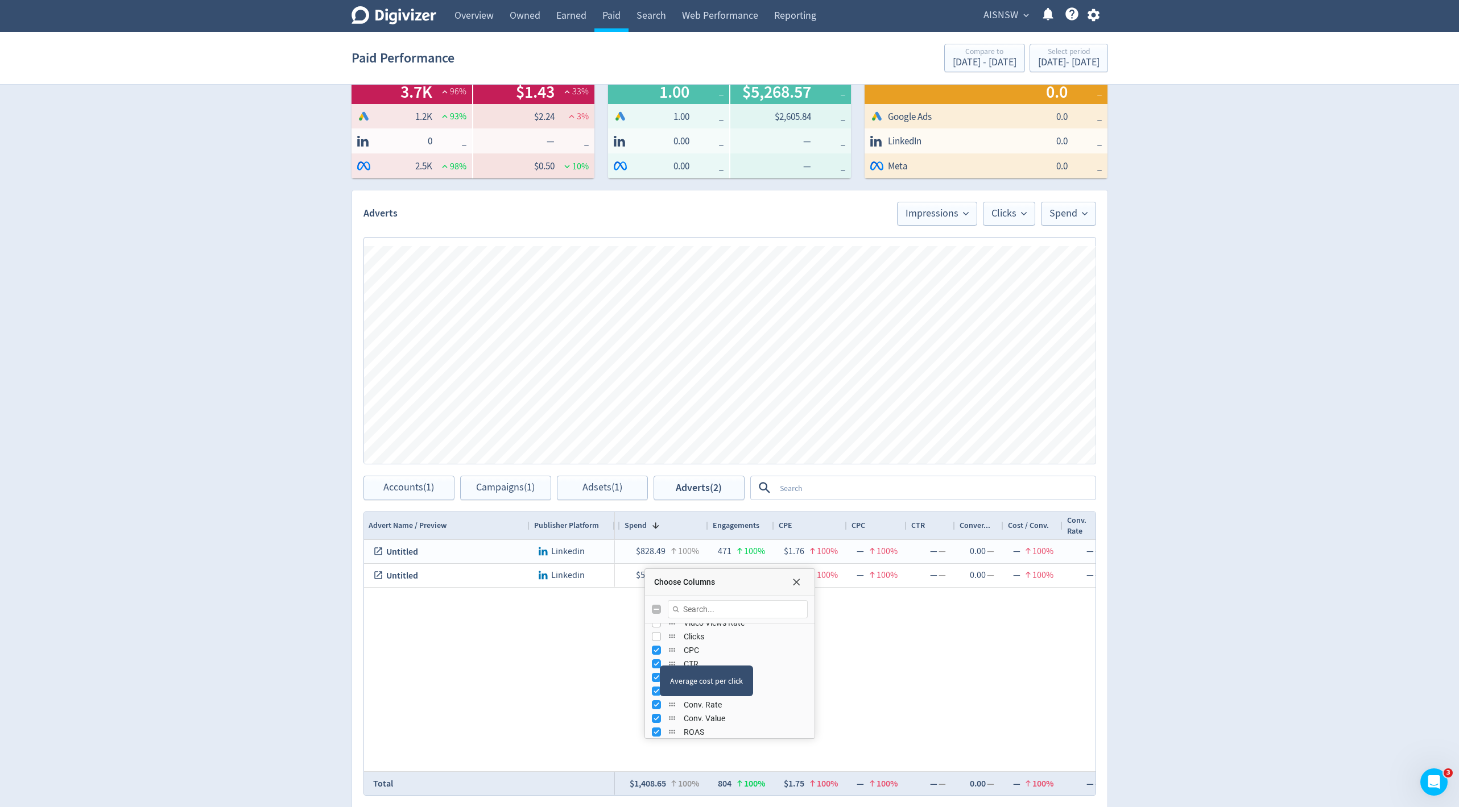
click at [659, 655] on div "CPC" at bounding box center [730, 651] width 156 height 14
click at [655, 661] on input "Press SPACE to toggle visibility (visible)" at bounding box center [656, 664] width 9 height 9
checkbox input "false"
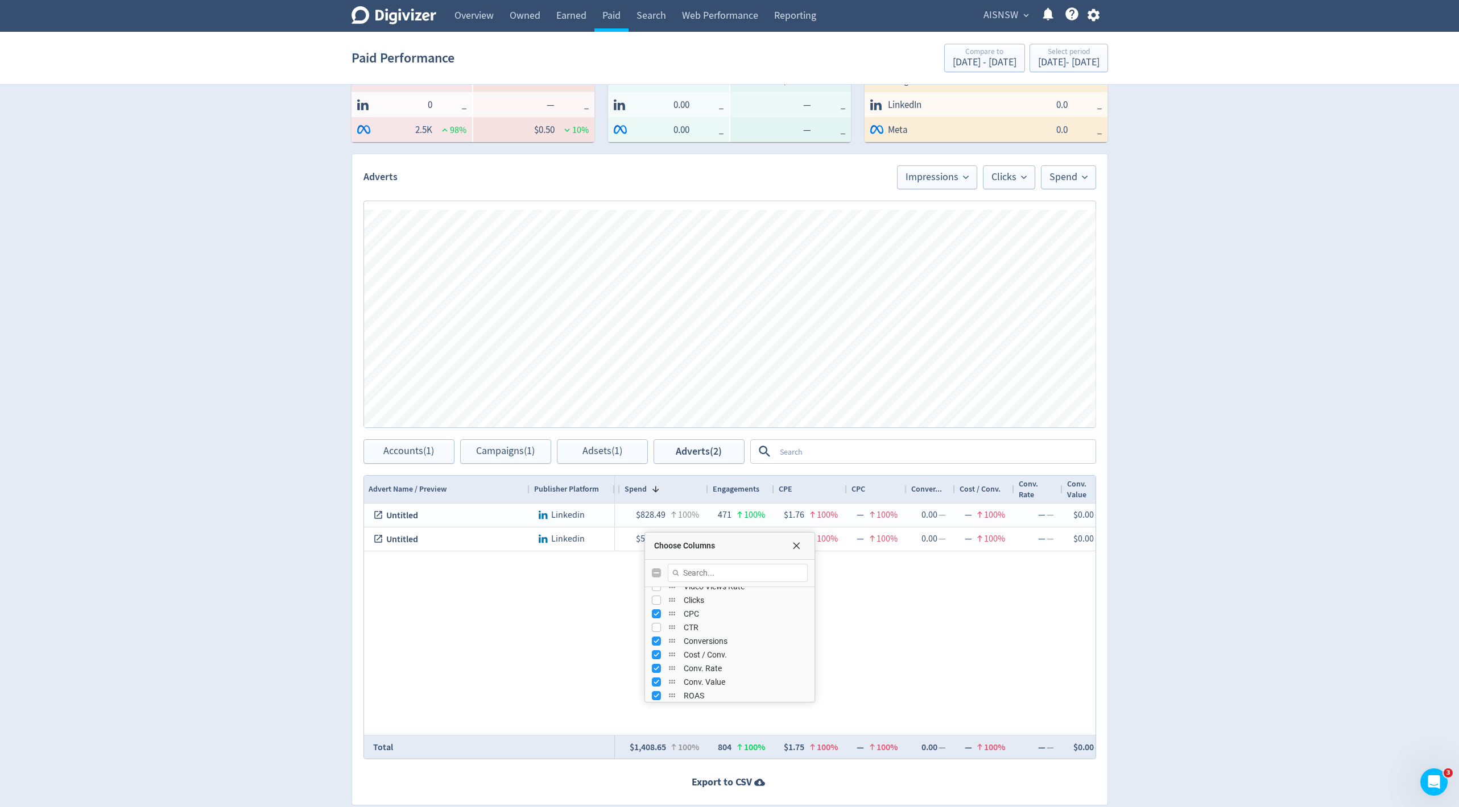
click at [656, 618] on div "CPC" at bounding box center [730, 614] width 156 height 14
click at [656, 616] on input "Press SPACE to toggle visibility (visible)" at bounding box center [656, 614] width 9 height 9
checkbox input "false"
click at [656, 641] on input "Press SPACE to toggle visibility (visible)" at bounding box center [656, 641] width 9 height 9
checkbox input "false"
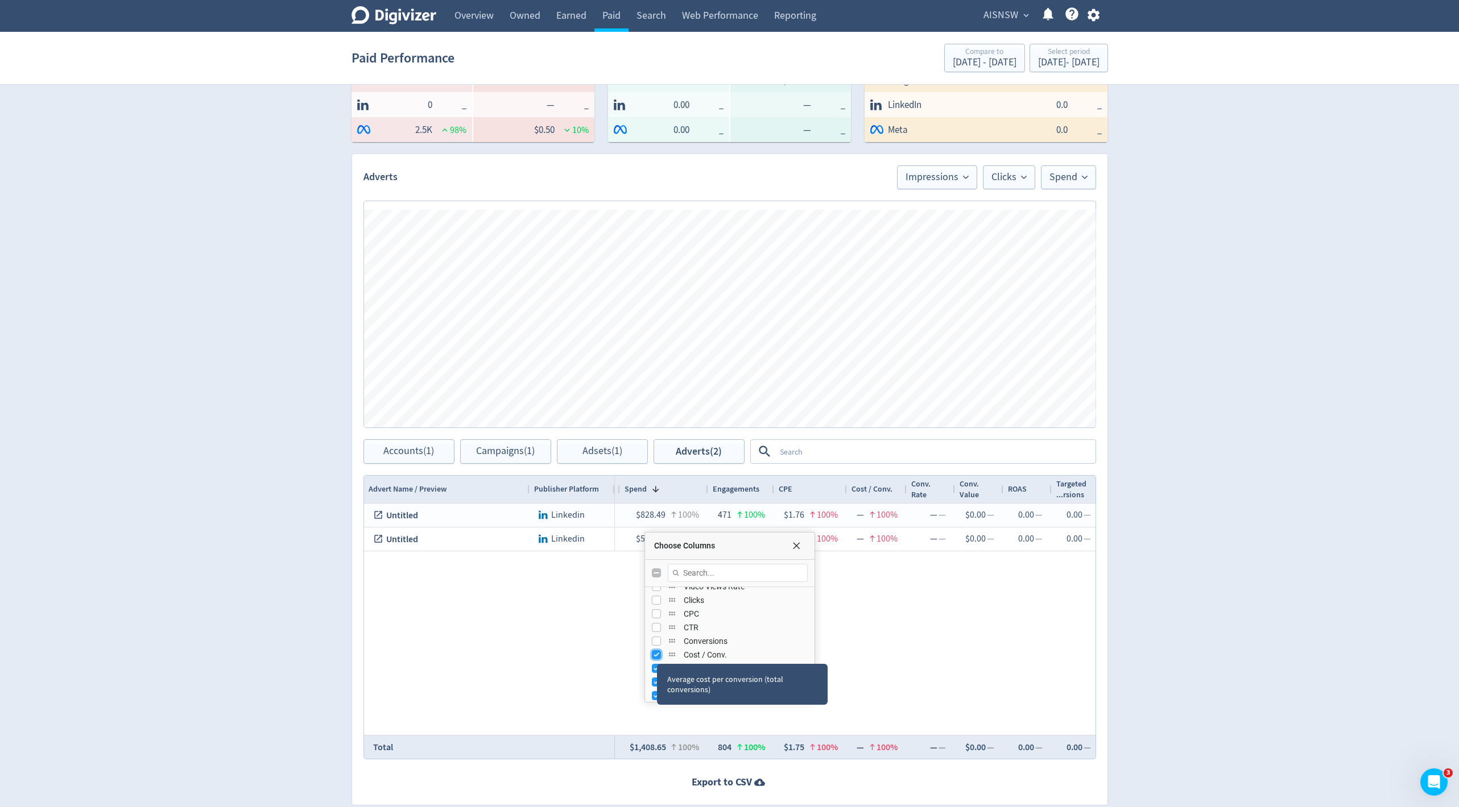
click at [656, 653] on input "Press SPACE to toggle visibility (visible)" at bounding box center [656, 655] width 9 height 9
checkbox input "false"
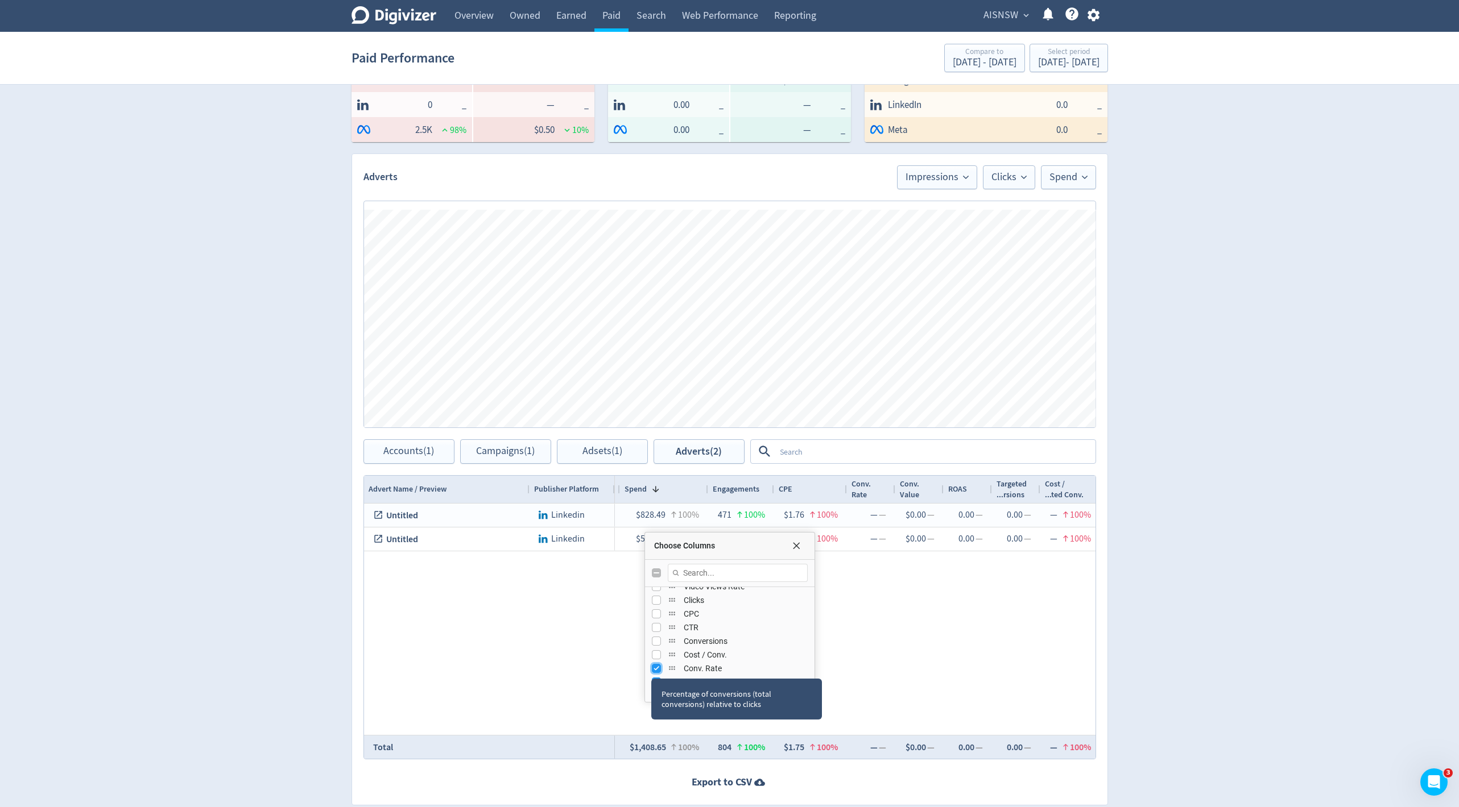
click at [652, 668] on input "Press SPACE to toggle visibility (visible)" at bounding box center [656, 668] width 9 height 9
checkbox input "false"
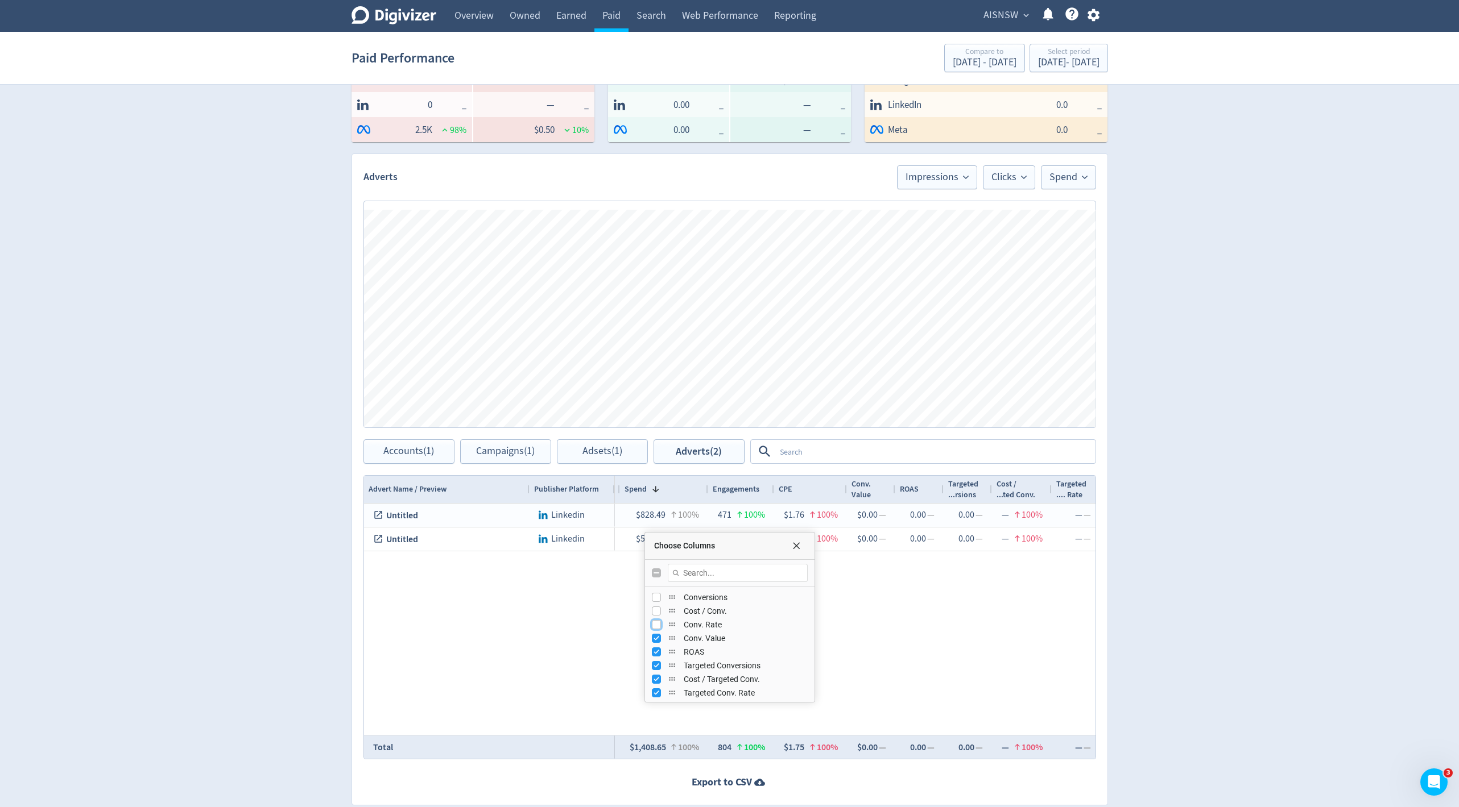
scroll to position [305, 0]
click at [655, 636] on input "Press SPACE to toggle visibility (visible)" at bounding box center [656, 633] width 9 height 9
checkbox input "false"
click at [654, 643] on input "Press SPACE to toggle visibility (visible)" at bounding box center [656, 647] width 9 height 9
checkbox input "false"
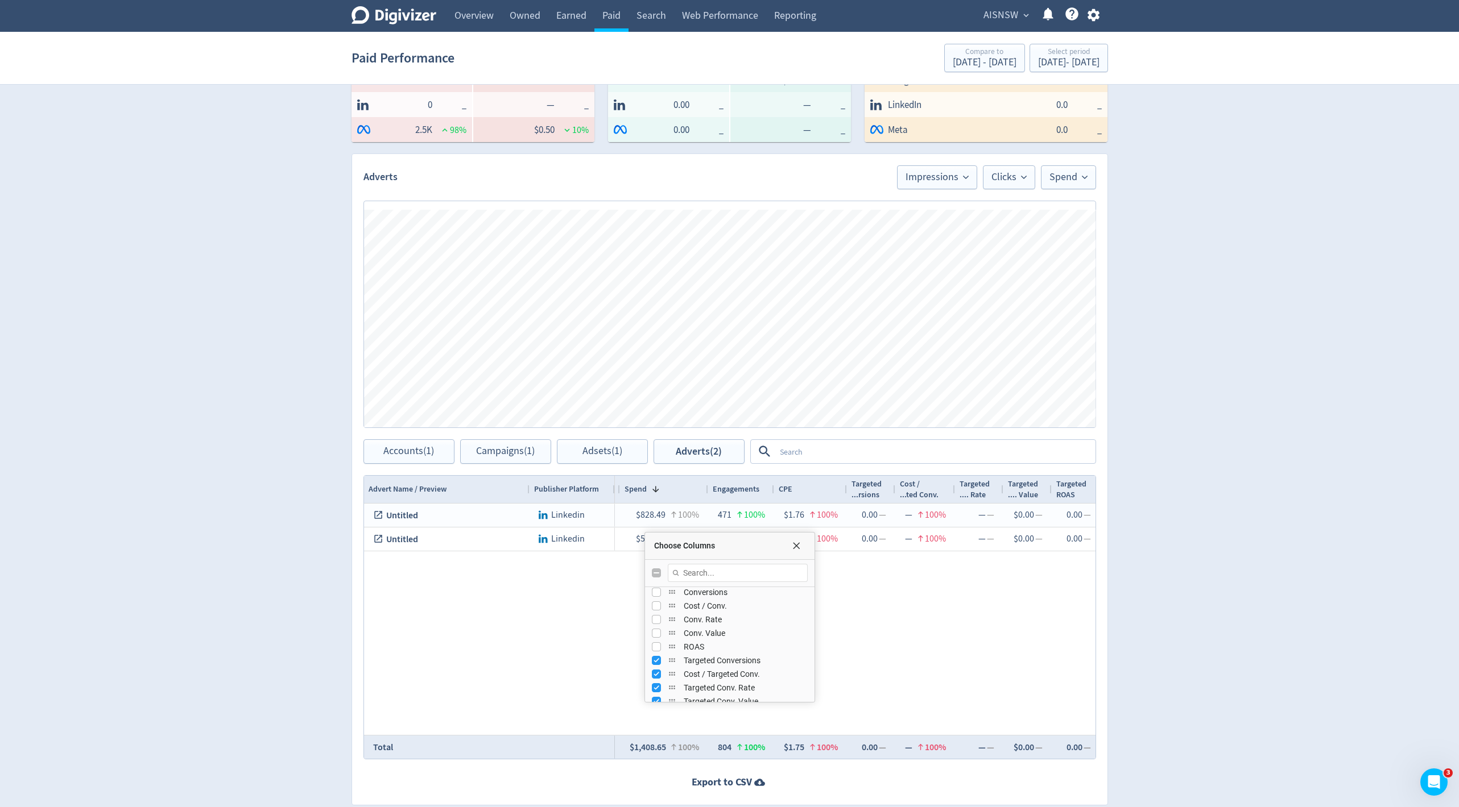
click at [649, 660] on div "Targeted Conversions" at bounding box center [729, 661] width 169 height 14
click at [656, 661] on input "Press SPACE to toggle visibility (visible)" at bounding box center [656, 660] width 9 height 9
checkbox input "false"
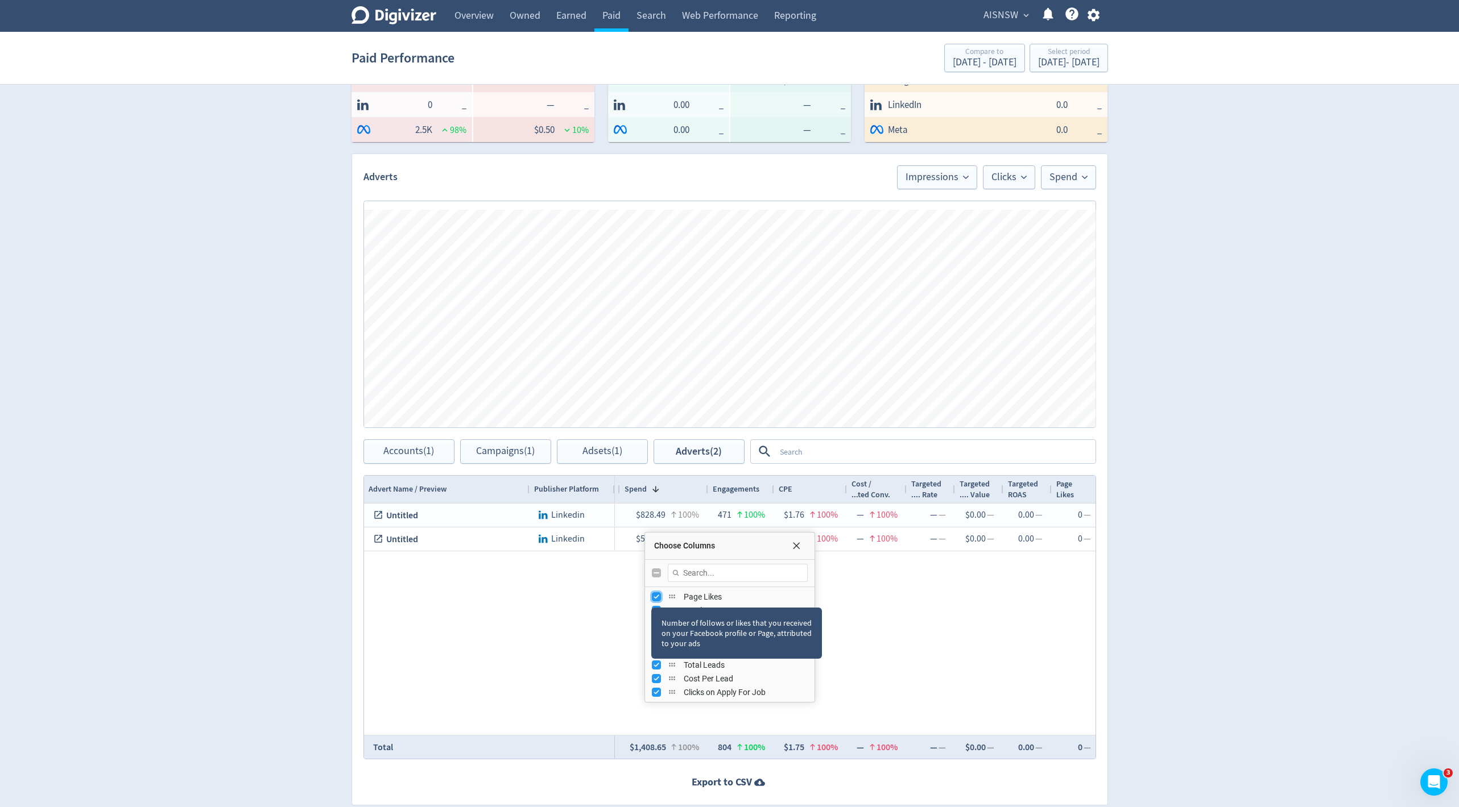
click at [653, 596] on input "Press SPACE to toggle visibility (visible)" at bounding box center [656, 597] width 9 height 9
checkbox input "false"
click at [664, 607] on div "Purchases" at bounding box center [730, 611] width 156 height 14
click at [656, 608] on input "Press SPACE to toggle visibility (visible)" at bounding box center [656, 610] width 9 height 9
checkbox input "false"
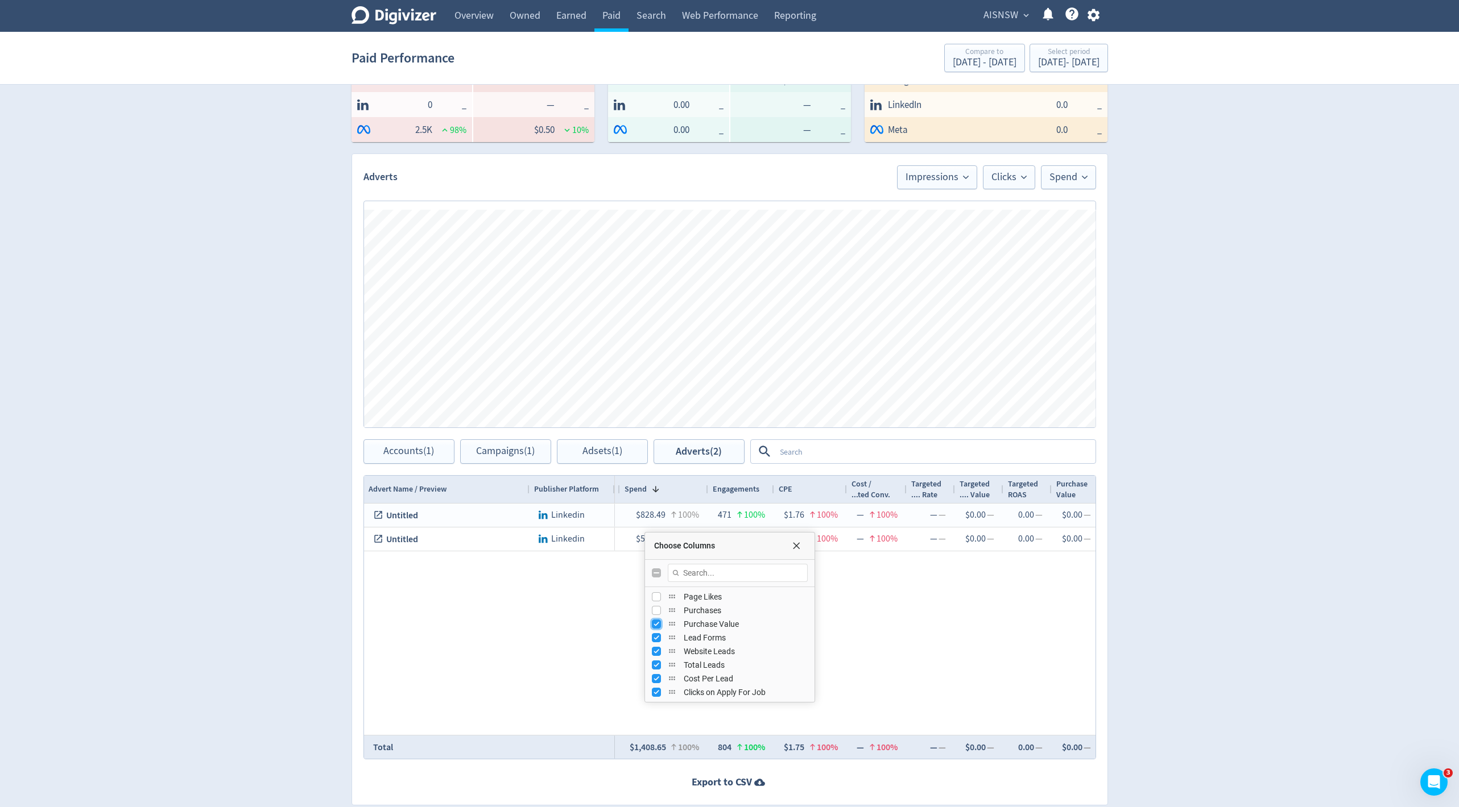
click at [656, 620] on input "Press SPACE to toggle visibility (visible)" at bounding box center [656, 624] width 9 height 9
checkbox input "false"
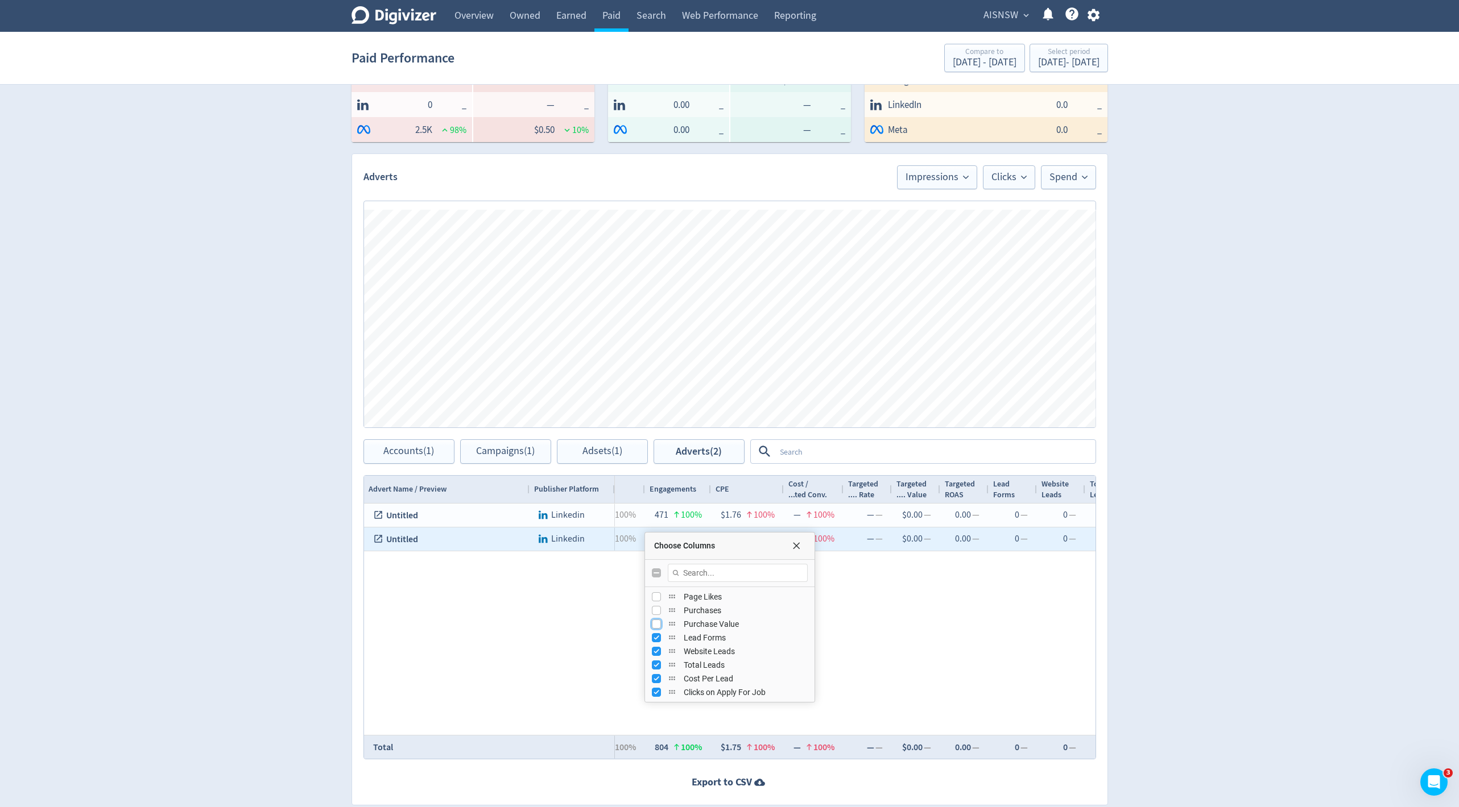
scroll to position [0, 524]
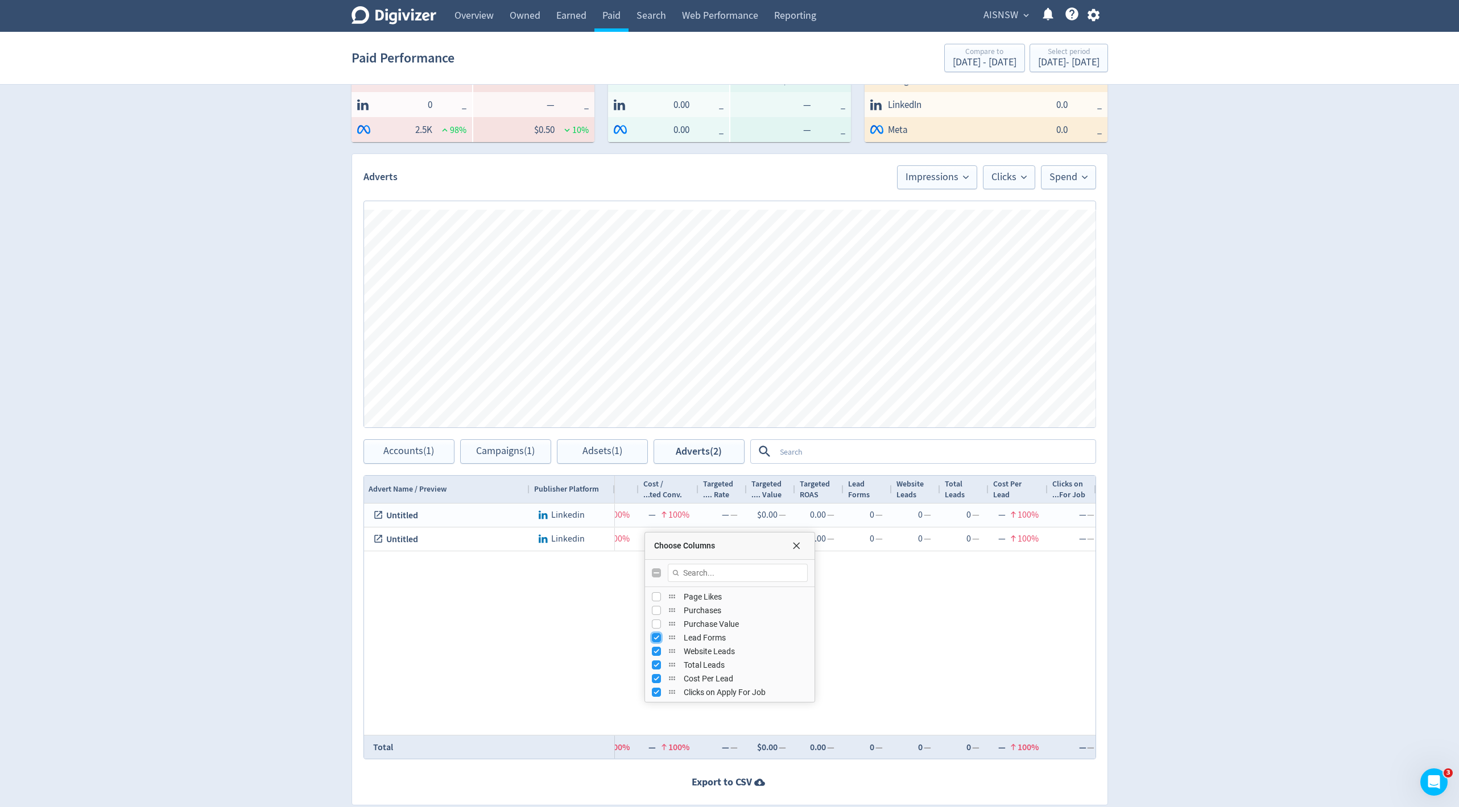
click at [654, 636] on input "Press SPACE to toggle visibility (visible)" at bounding box center [656, 637] width 9 height 9
checkbox input "false"
click at [655, 649] on div "Number of leads summitted on native platforms attributed to your ads" at bounding box center [740, 669] width 171 height 41
click at [657, 651] on input "Press SPACE to toggle visibility (visible)" at bounding box center [656, 651] width 9 height 9
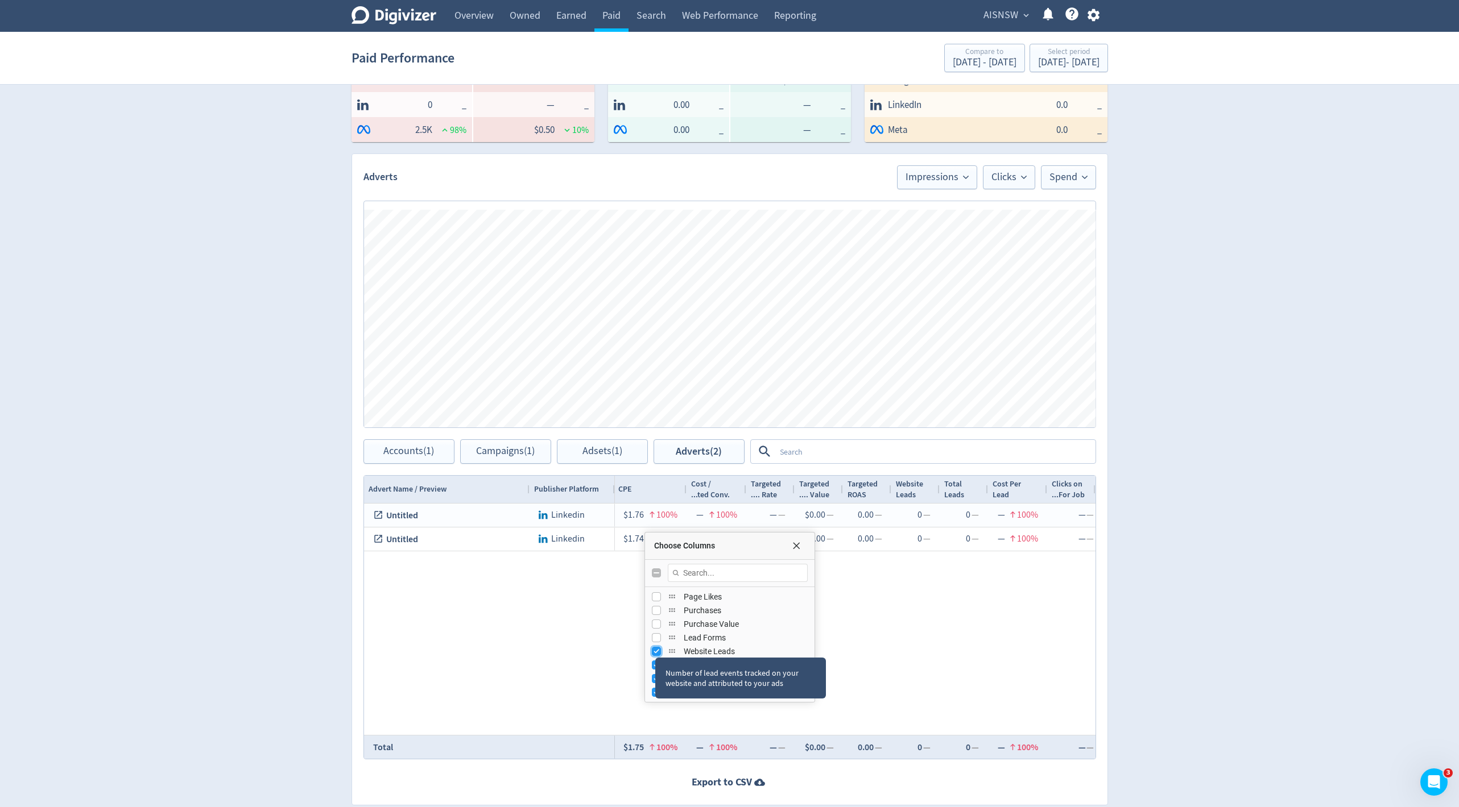
checkbox input "false"
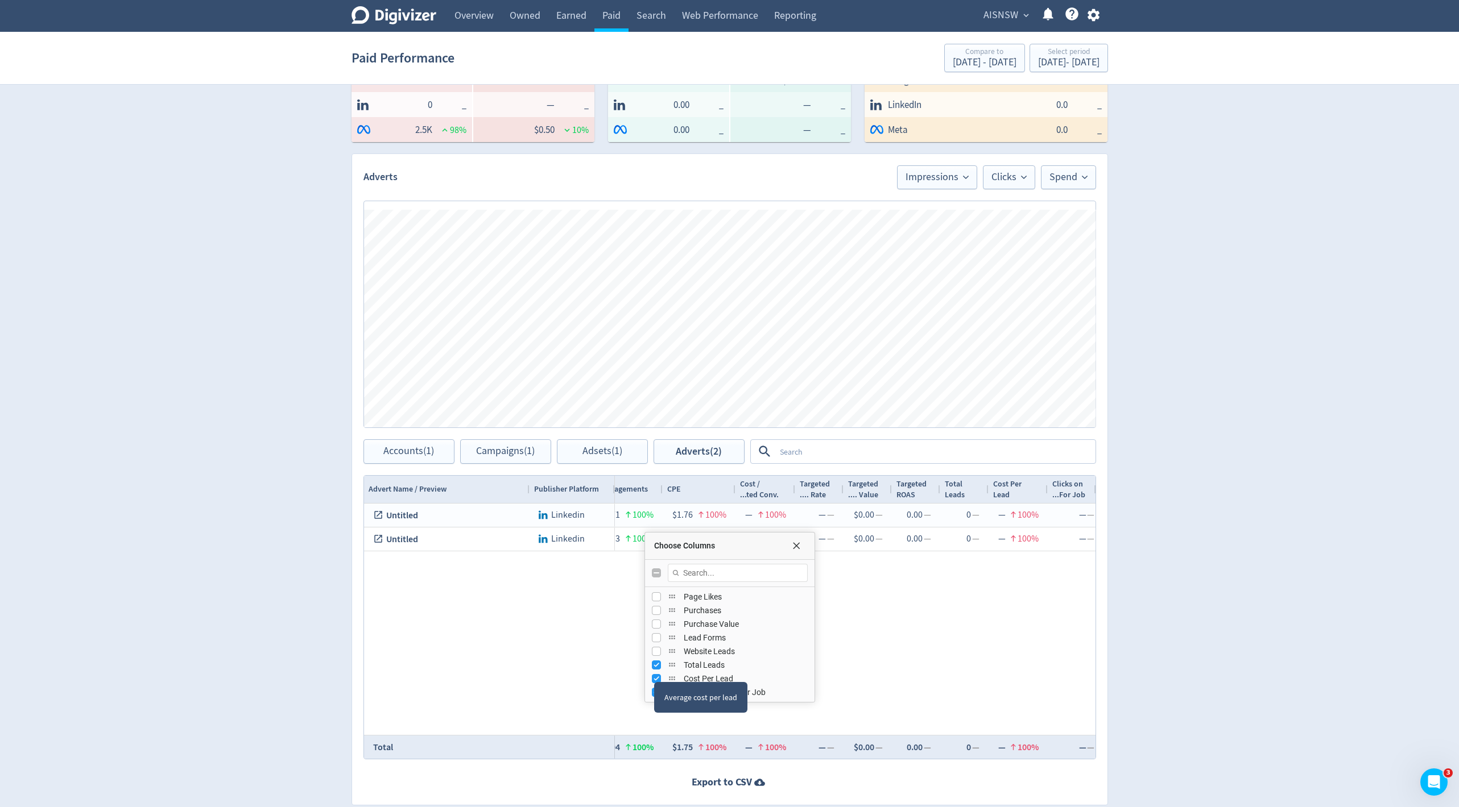
click at [653, 672] on div "Cost Per Lead" at bounding box center [730, 679] width 156 height 14
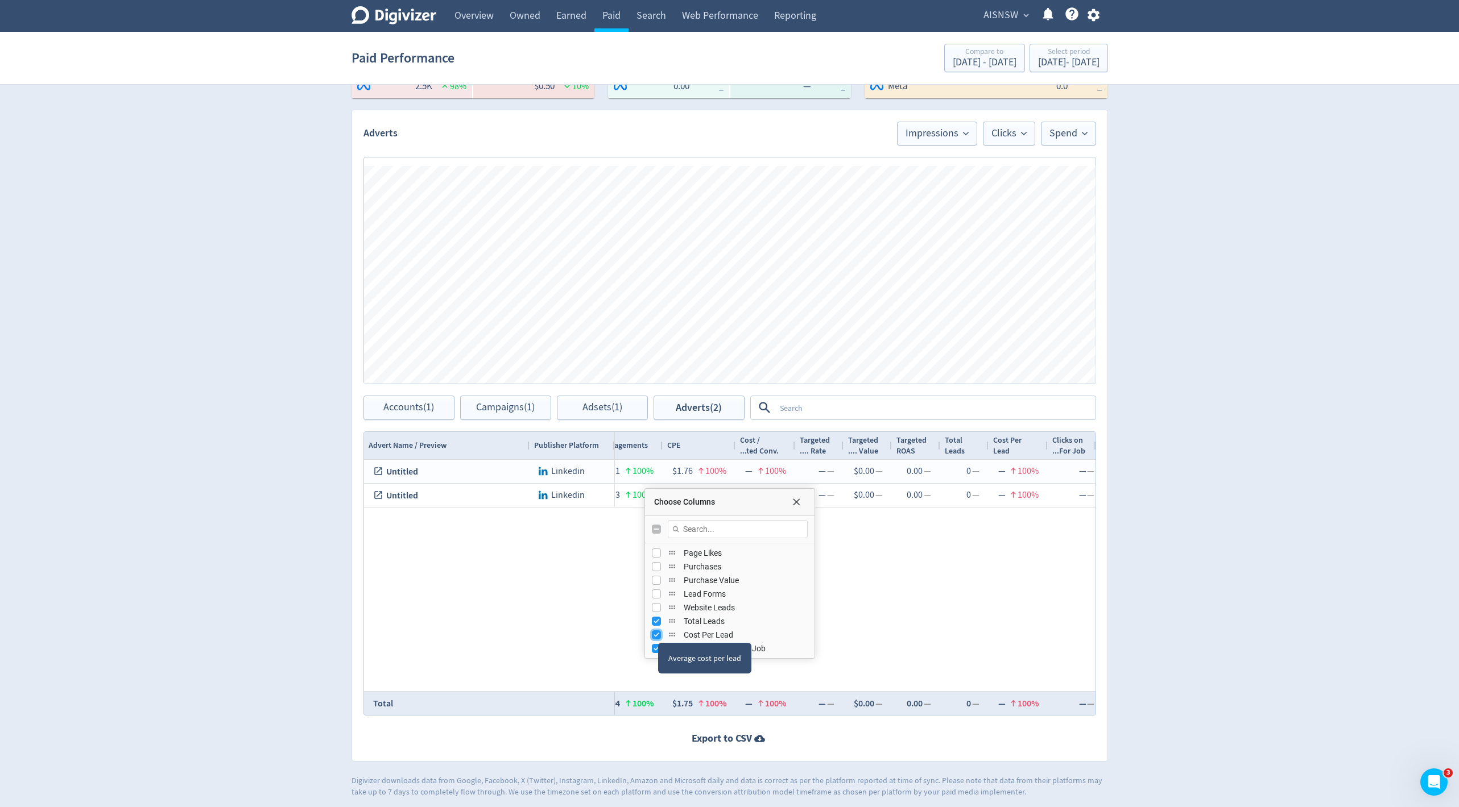
click at [657, 632] on input "Press SPACE to toggle visibility (visible)" at bounding box center [656, 635] width 9 height 9
checkbox input "false"
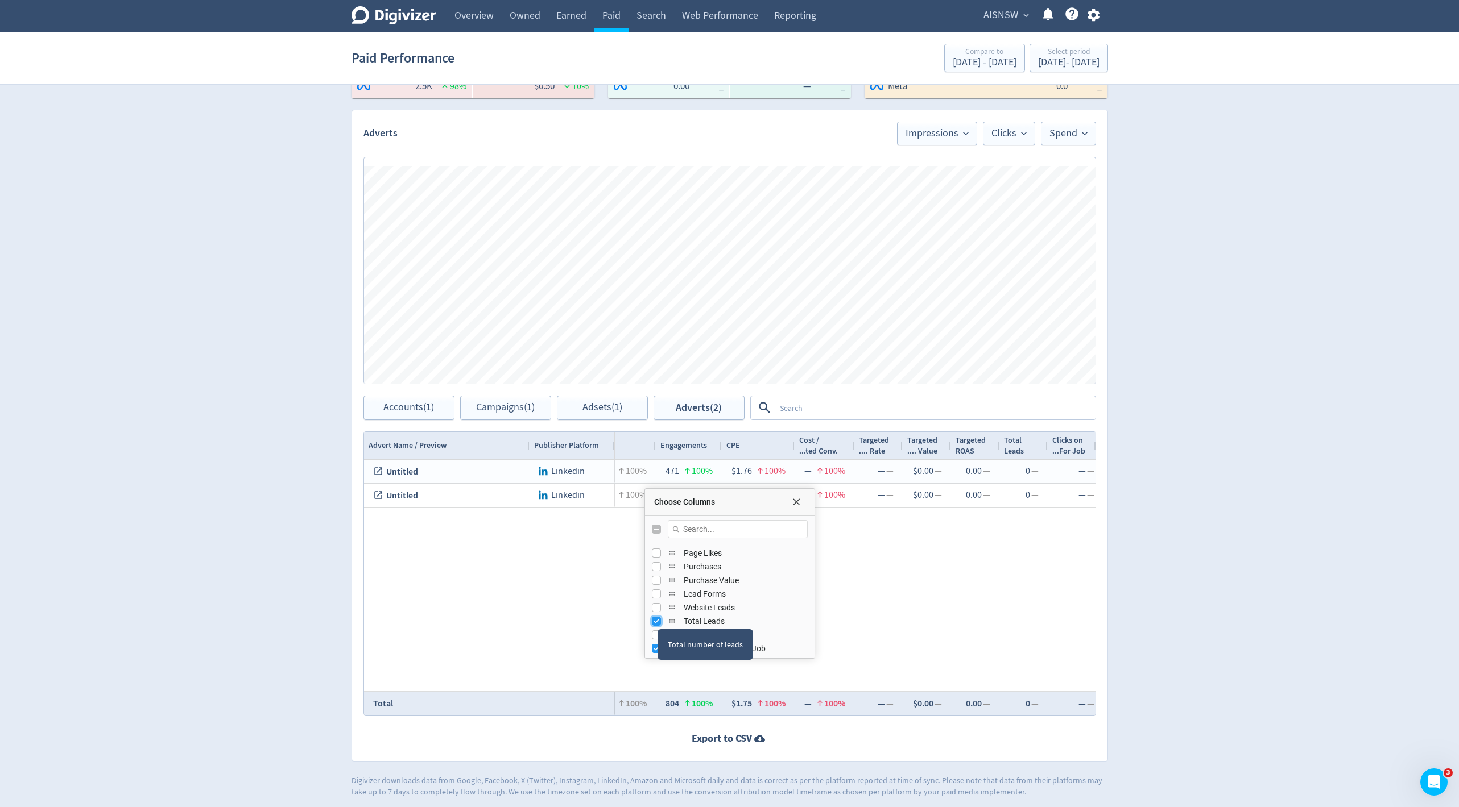
click at [657, 618] on input "Press SPACE to toggle visibility (visible)" at bounding box center [656, 621] width 9 height 9
checkbox input "false"
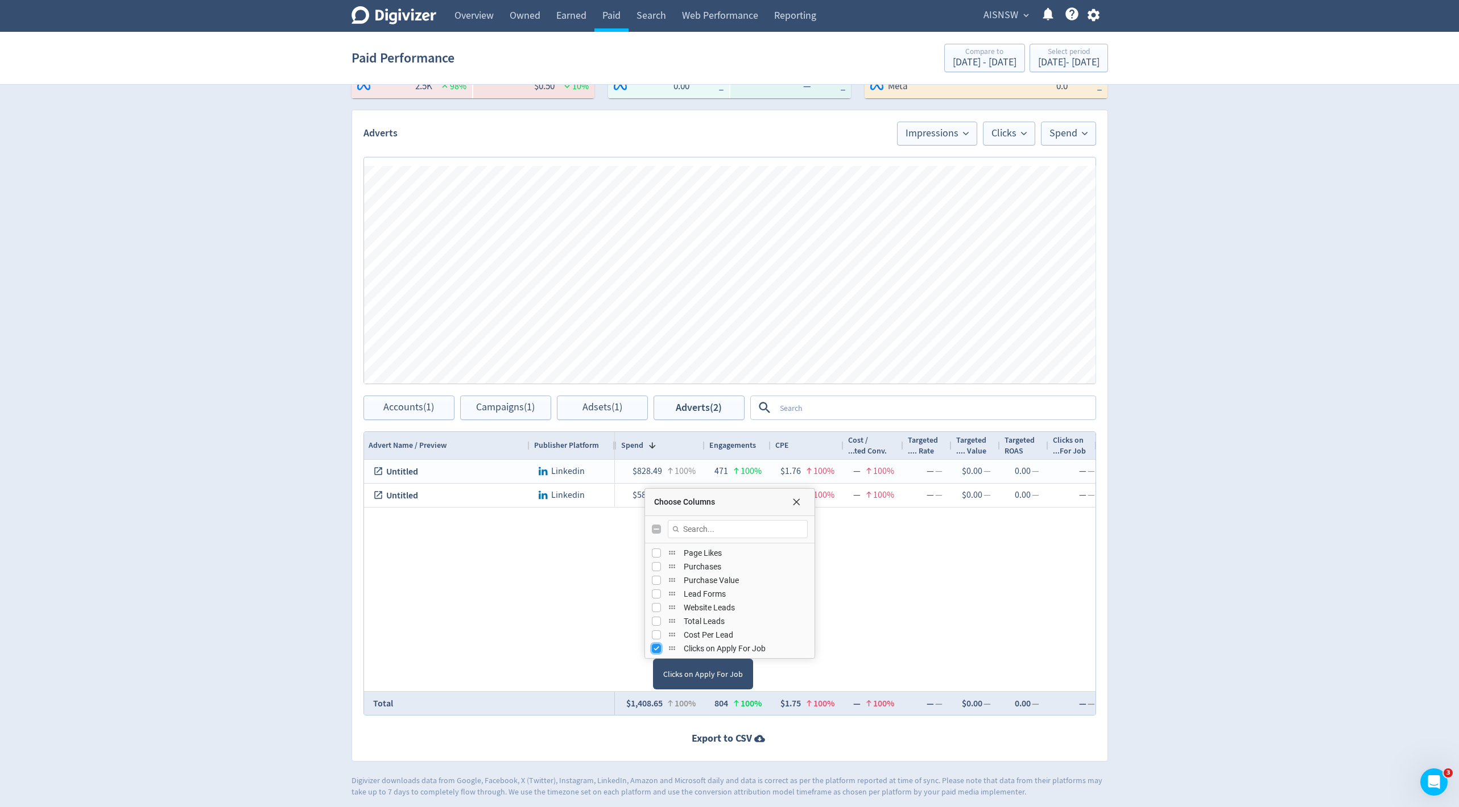
click at [652, 647] on input "Press SPACE to toggle visibility (visible)" at bounding box center [656, 648] width 9 height 9
checkbox input "false"
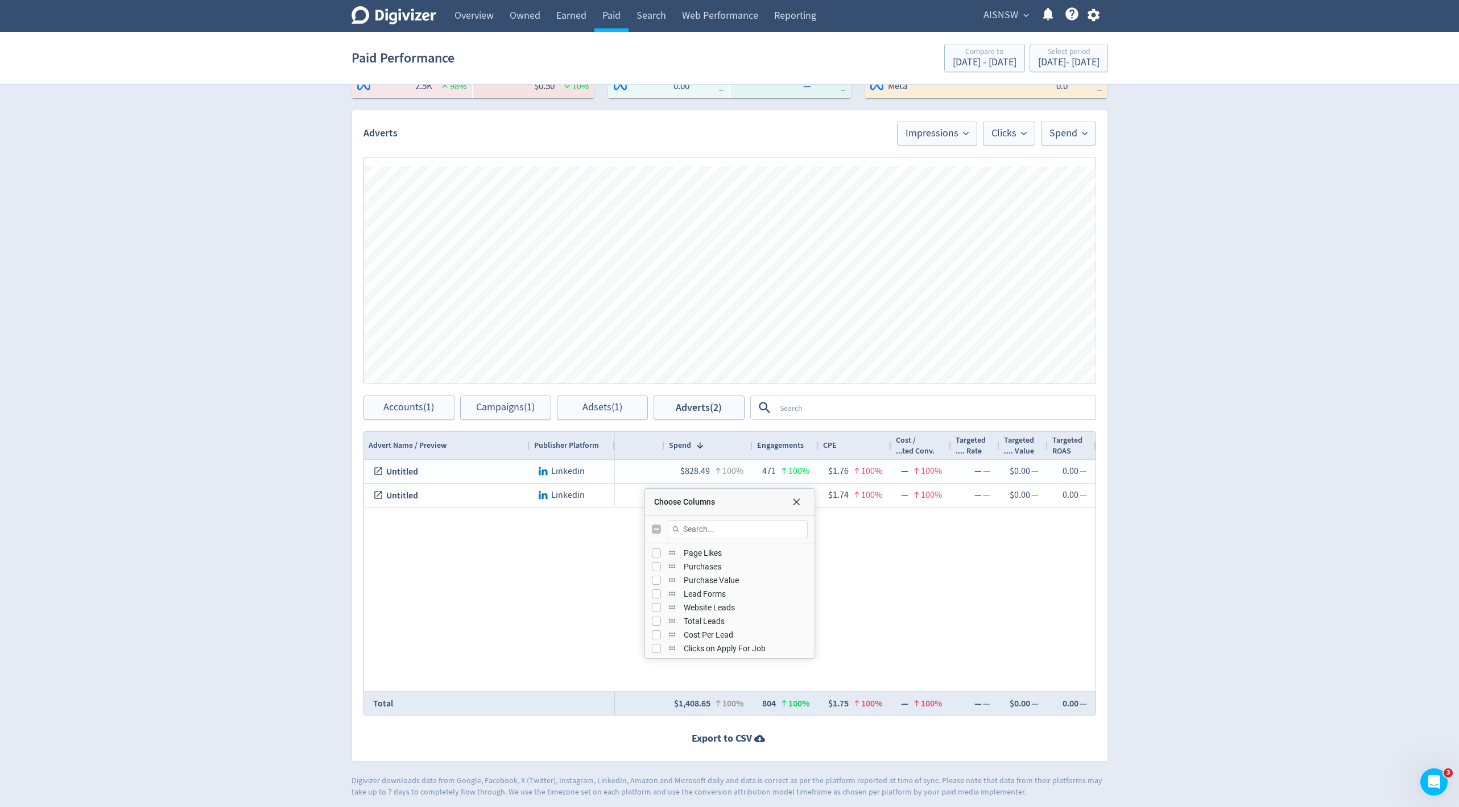
click at [912, 575] on div "Inmail Campaign | [DATE] Inmail Campaign | [DATE] Digivizer - AISNSW $828.49 10…" at bounding box center [855, 575] width 481 height 231
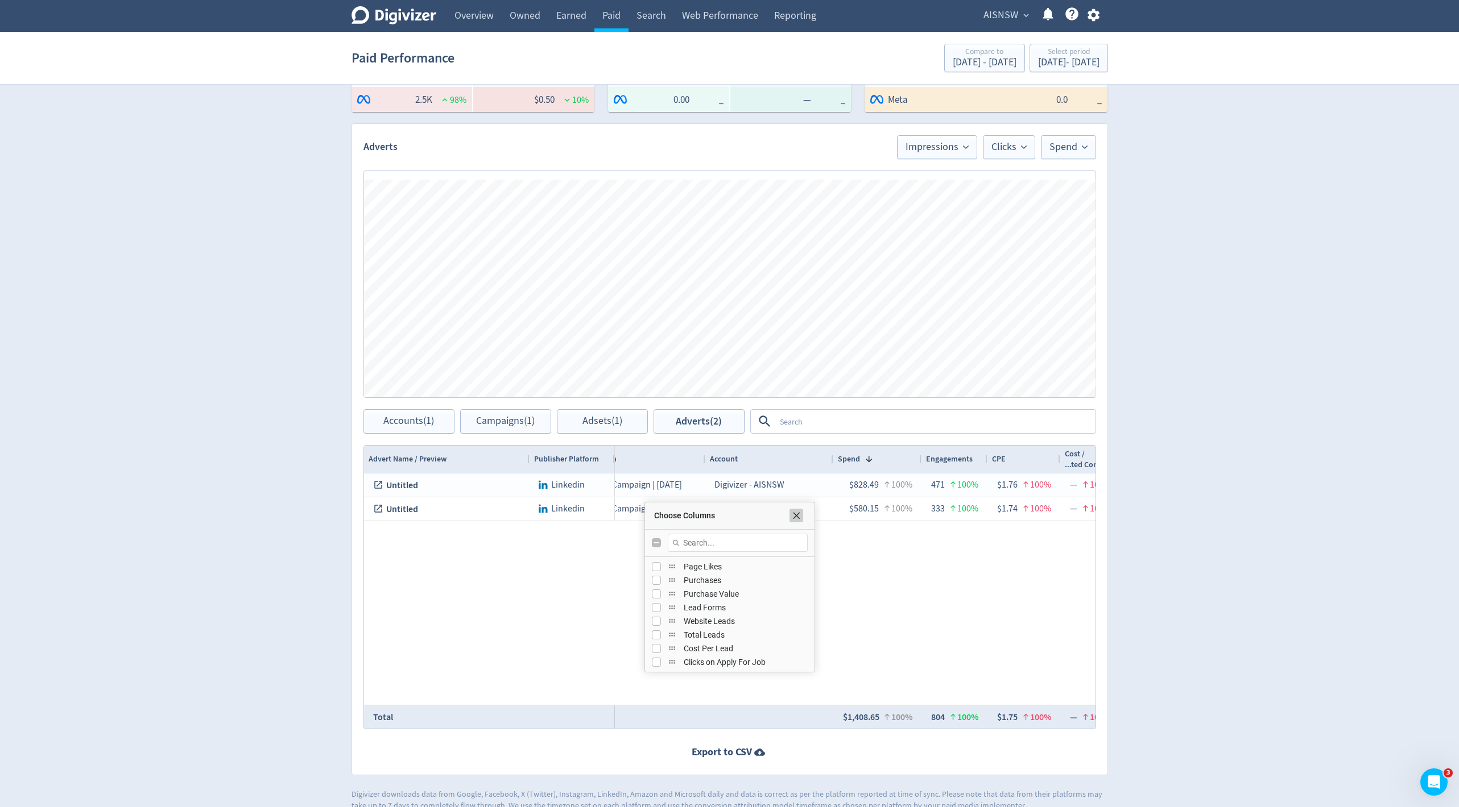
click at [796, 515] on span "Choose Columns" at bounding box center [796, 515] width 9 height 9
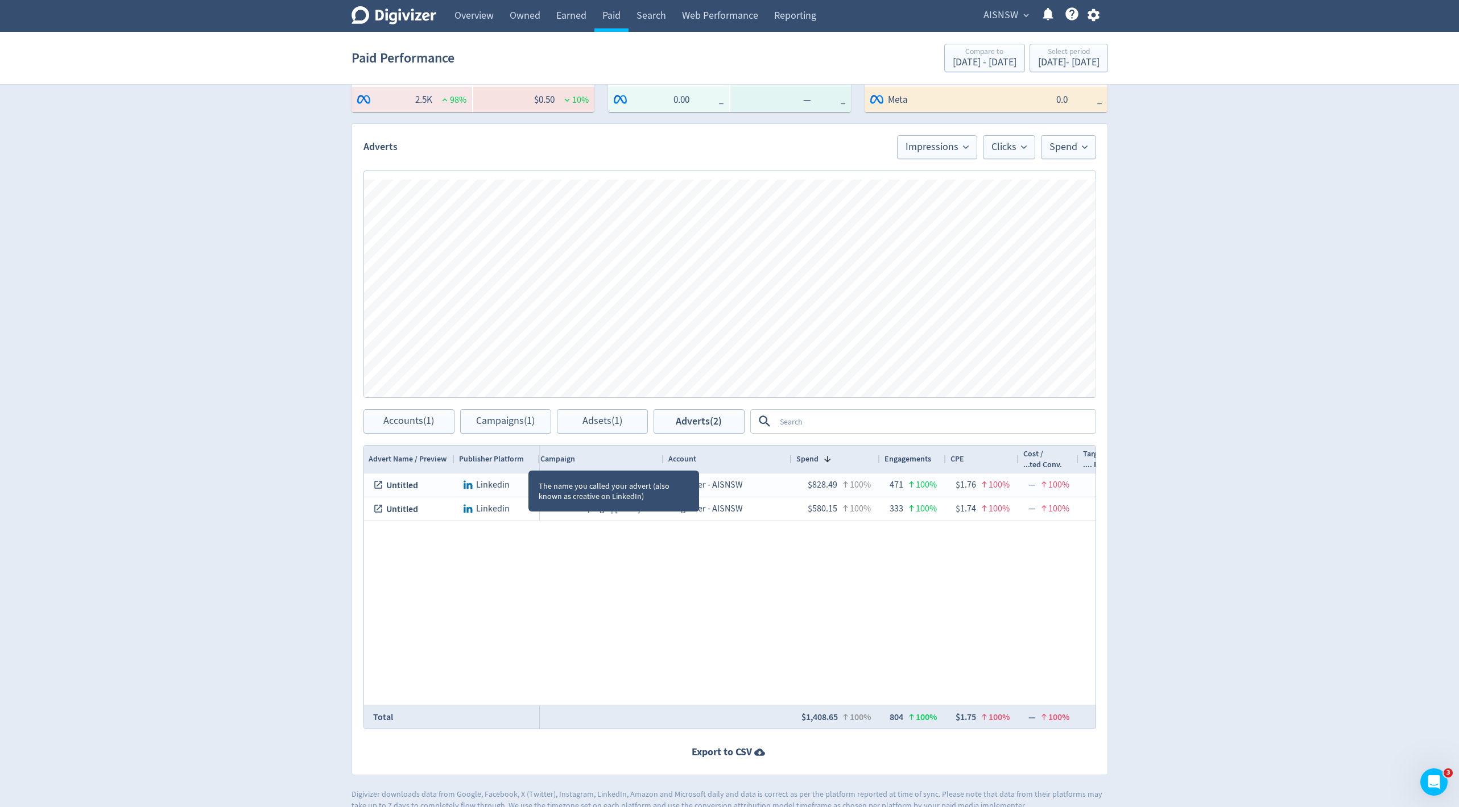
drag, startPoint x: 528, startPoint y: 455, endPoint x: 453, endPoint y: 455, distance: 75.1
click at [453, 455] on div at bounding box center [454, 459] width 5 height 27
click at [615, 417] on span "Adsets (1)" at bounding box center [602, 421] width 40 height 11
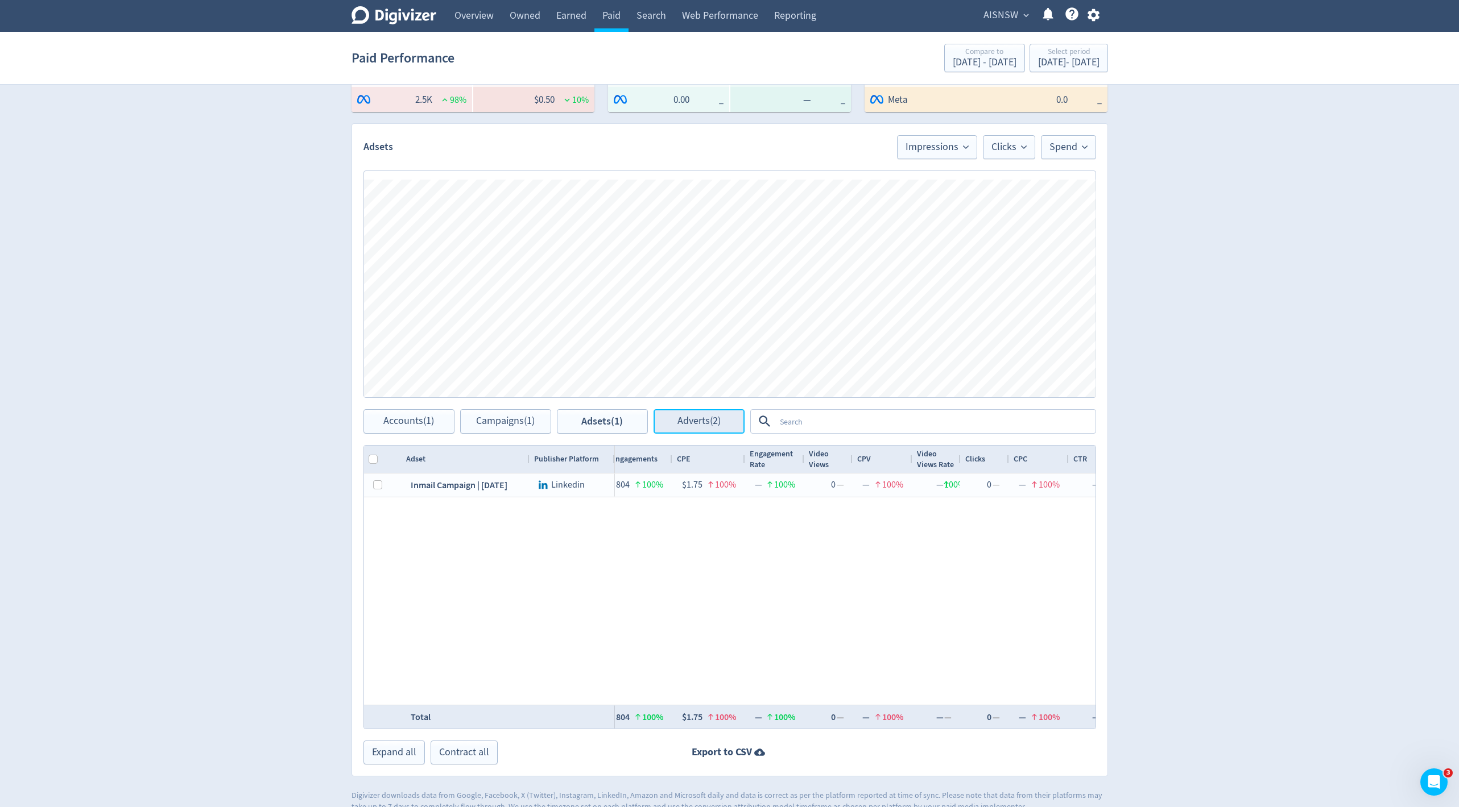
click at [684, 419] on span "Adverts (2)" at bounding box center [698, 421] width 43 height 11
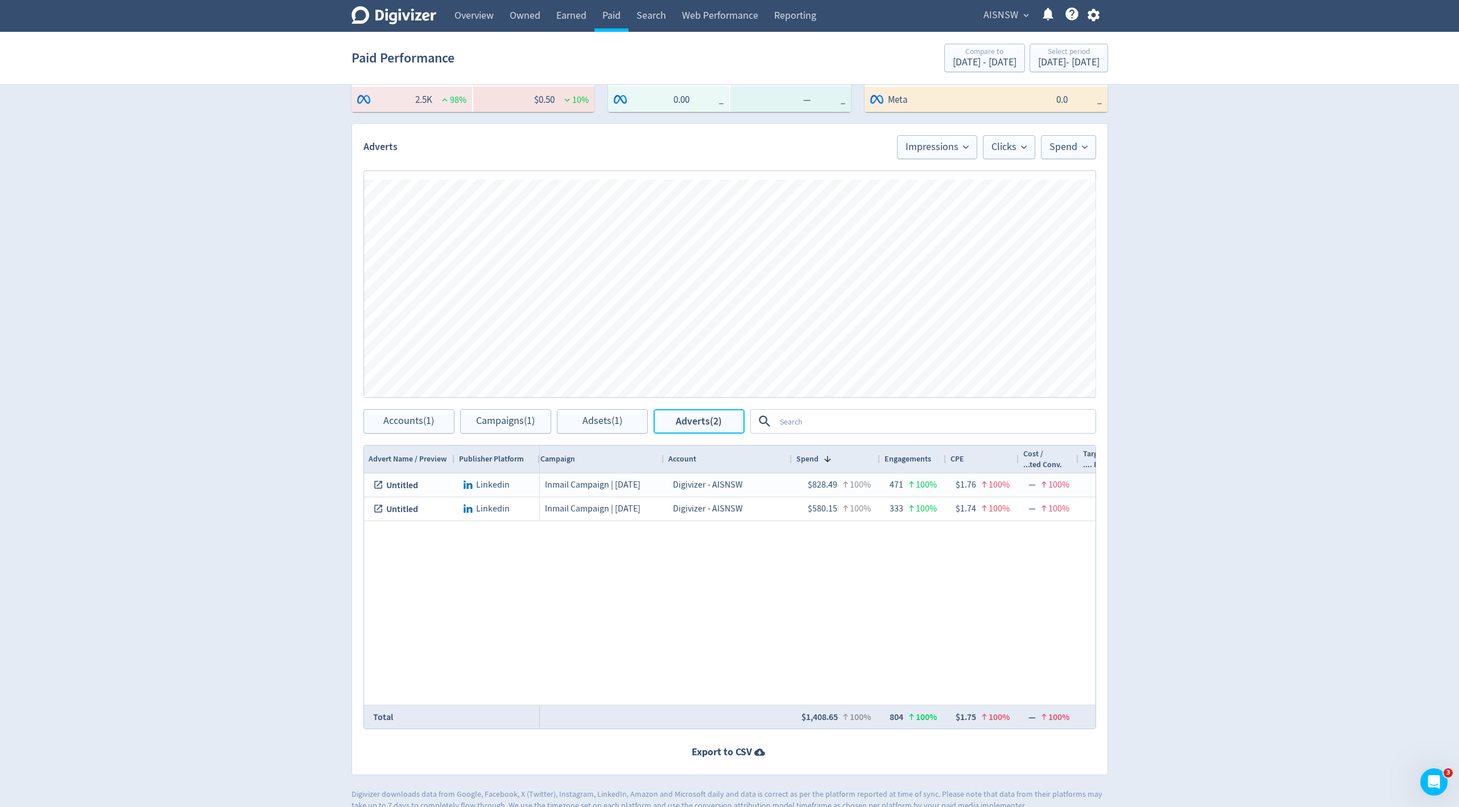
scroll to position [256, 0]
